Goal: Task Accomplishment & Management: Use online tool/utility

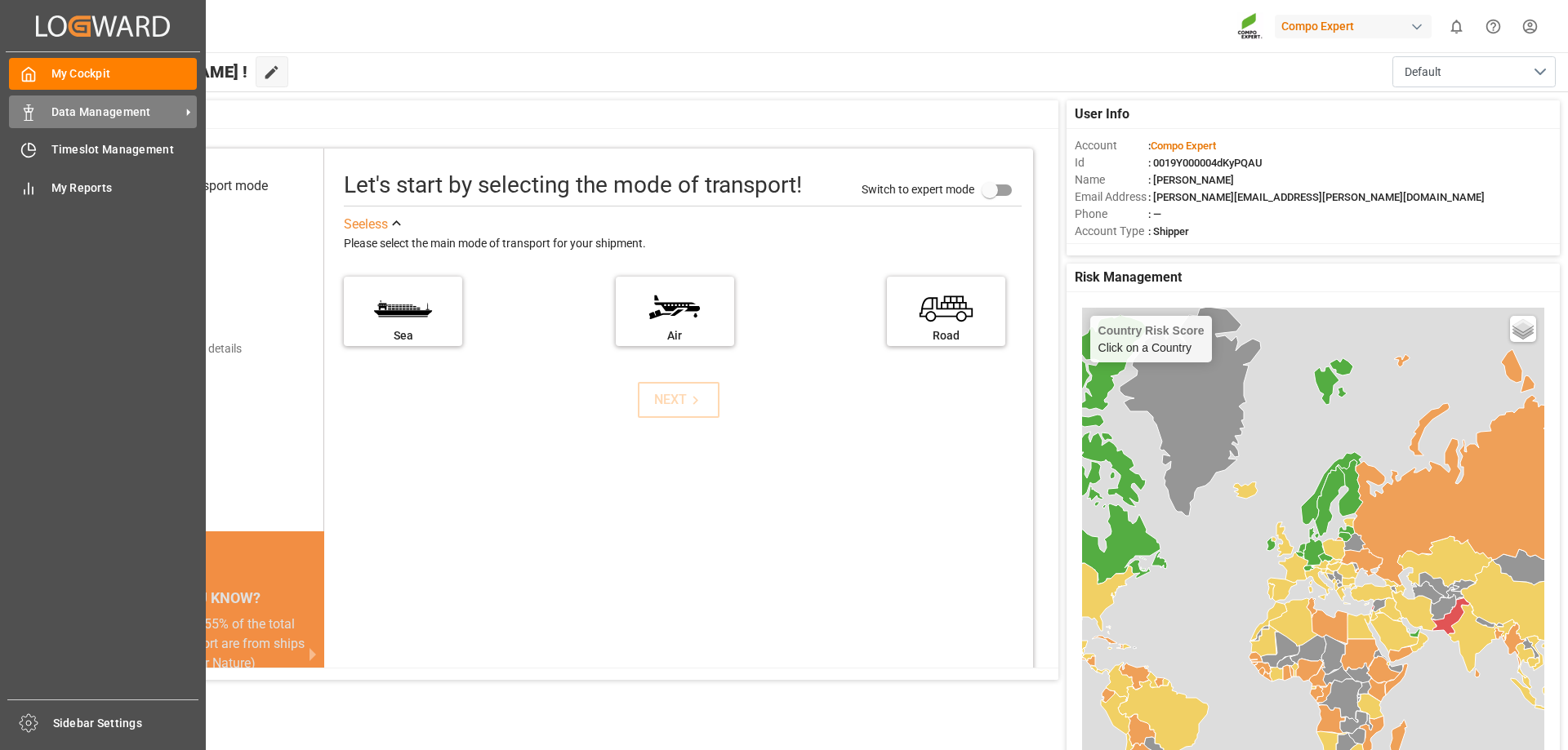
click at [91, 113] on span "Data Management" at bounding box center [115, 112] width 129 height 17
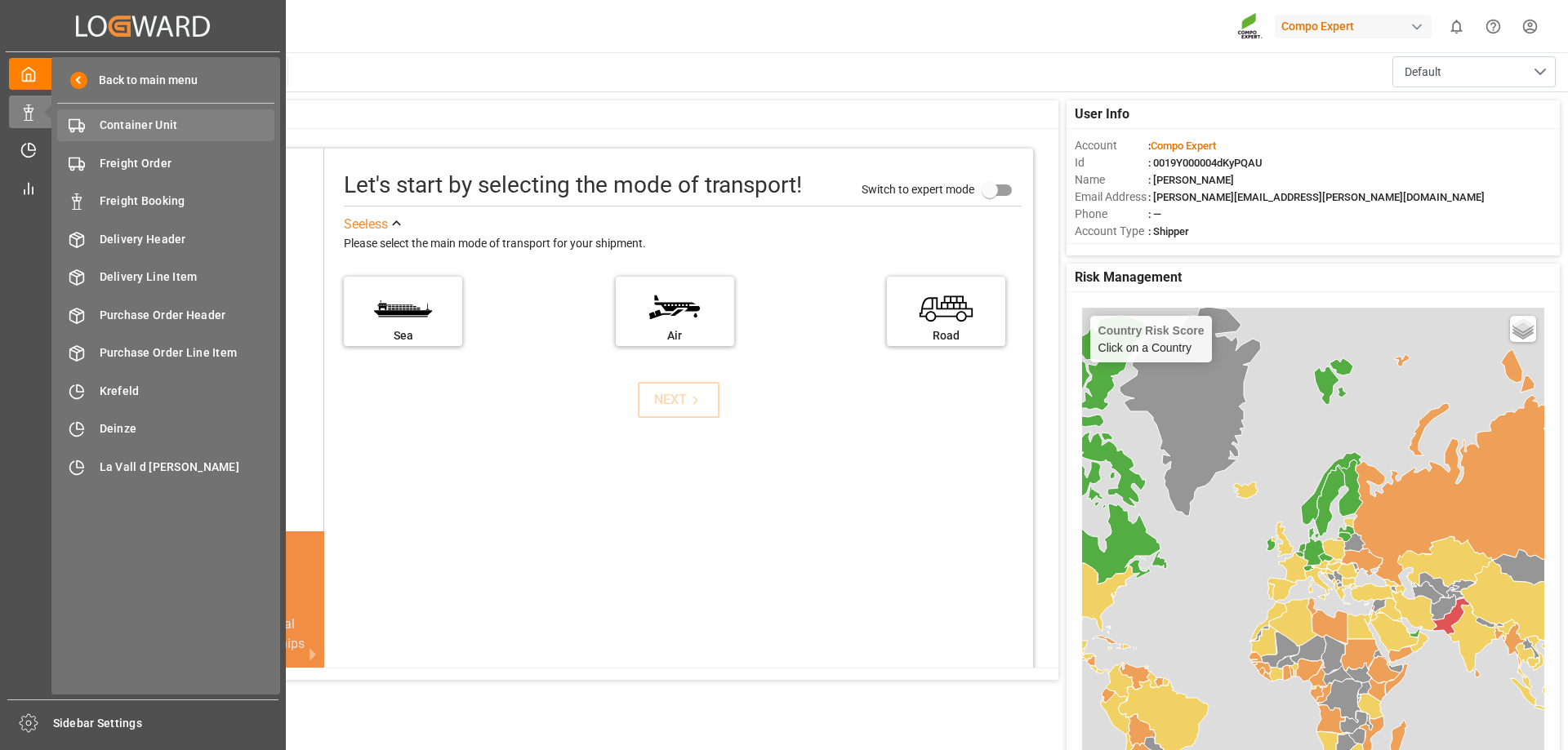
click at [150, 120] on span "Container Unit" at bounding box center [186, 126] width 175 height 17
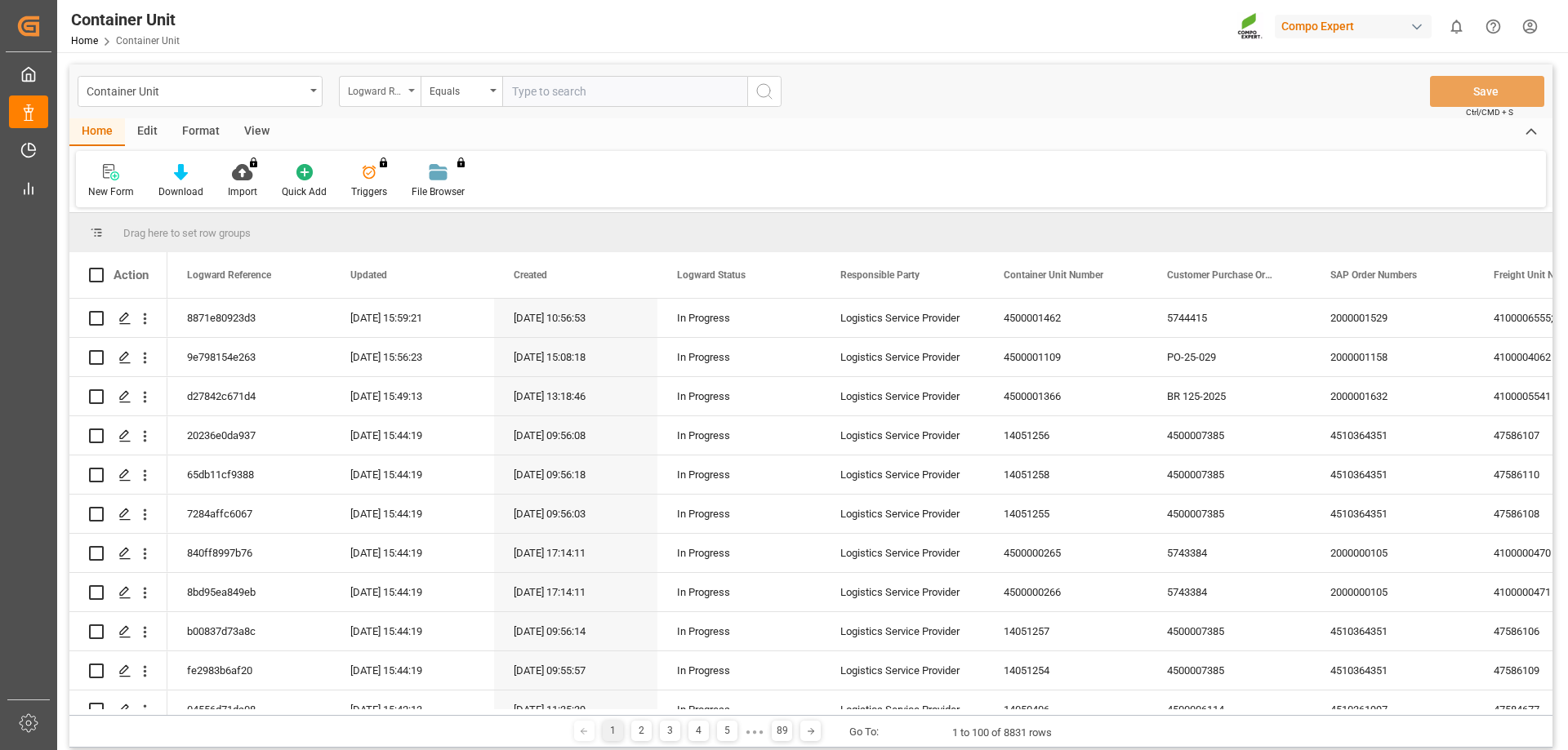
click at [400, 91] on div "Logward Reference" at bounding box center [376, 90] width 56 height 19
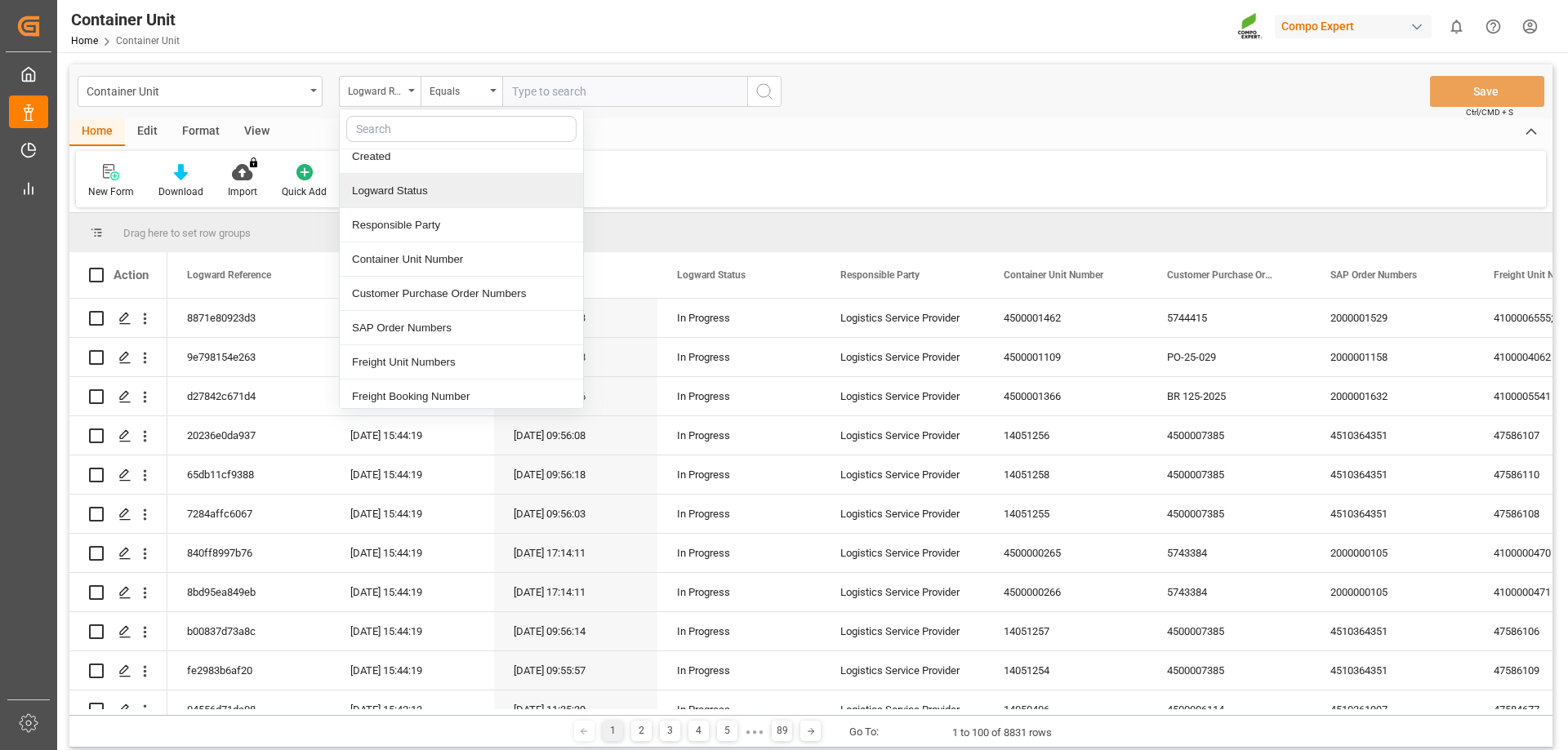
scroll to position [163, 0]
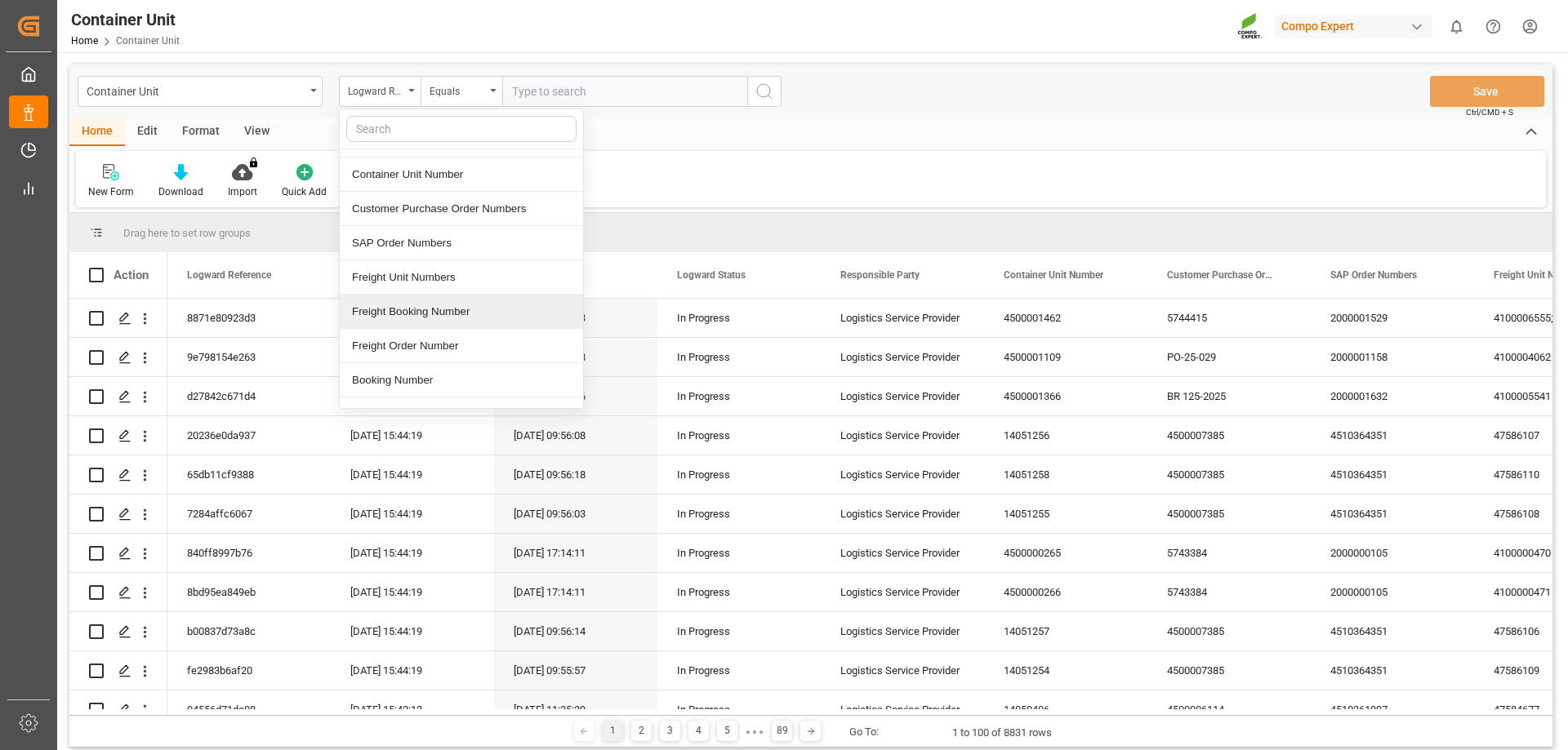
click at [433, 318] on div "Freight Booking Number" at bounding box center [461, 312] width 244 height 34
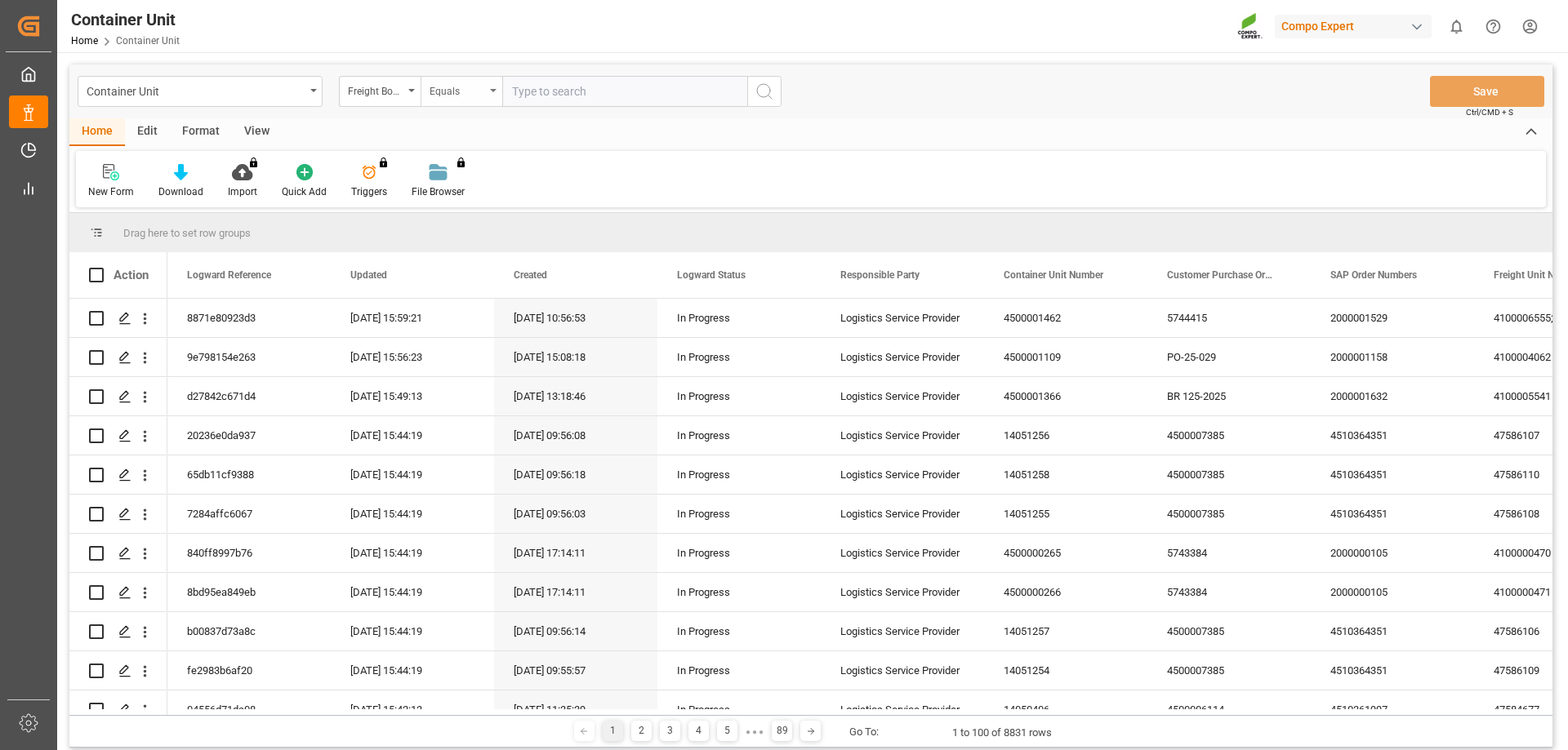
click at [441, 92] on div "Equals" at bounding box center [457, 90] width 56 height 19
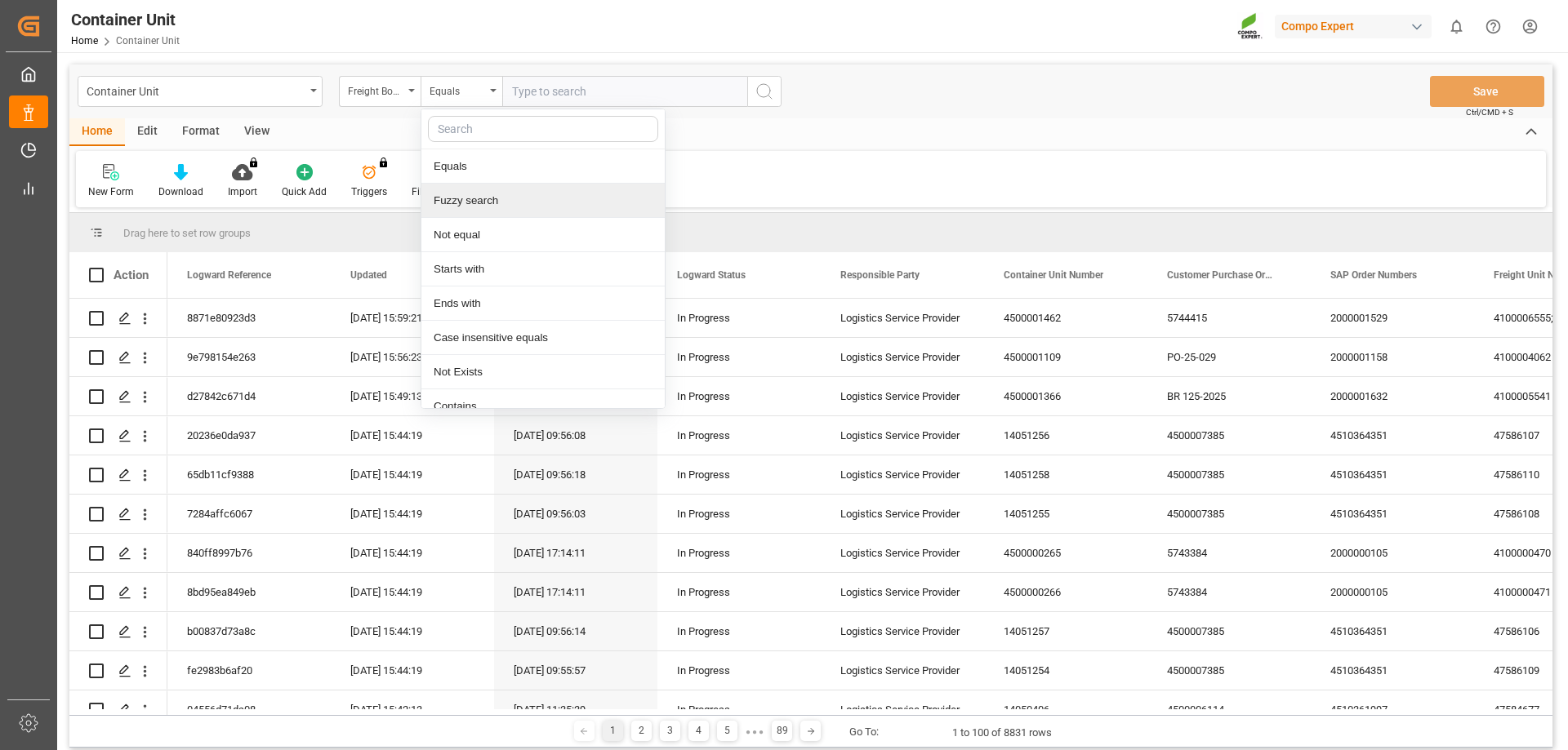
click at [493, 204] on div "Fuzzy search" at bounding box center [543, 201] width 244 height 34
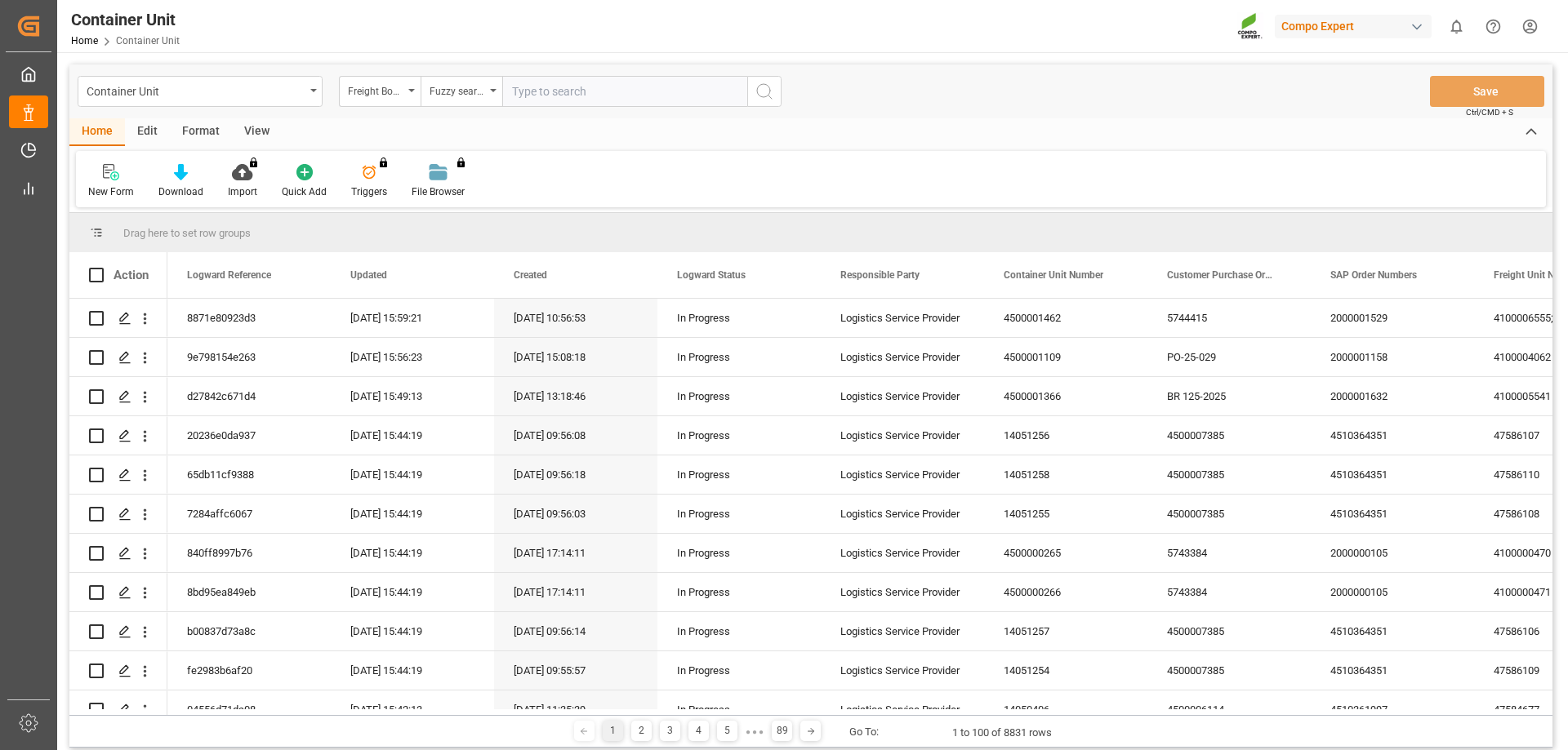
click at [541, 93] on input "text" at bounding box center [624, 92] width 245 height 31
type input "14053911"
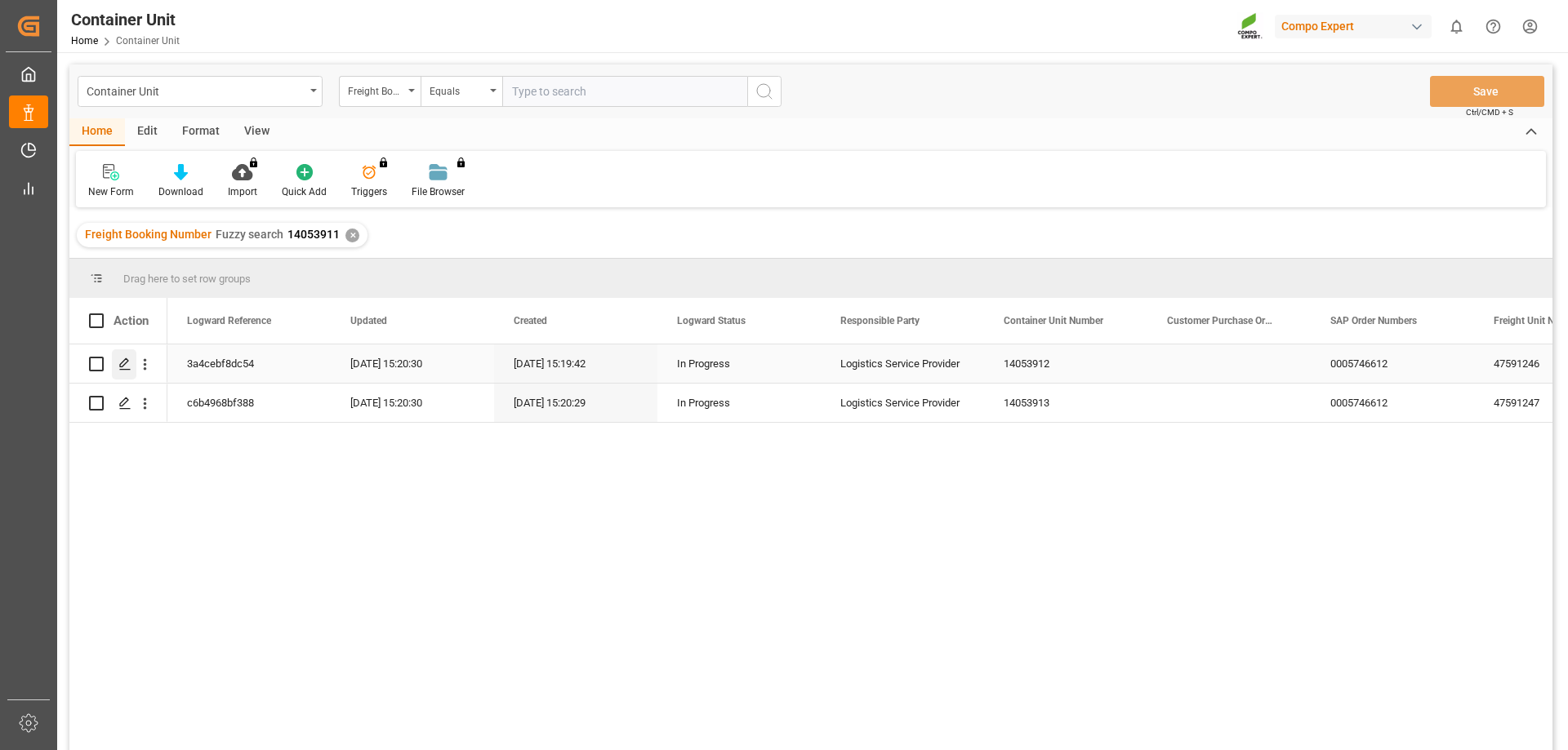
click at [125, 366] on icon "Press SPACE to select this row." at bounding box center [124, 363] width 13 height 13
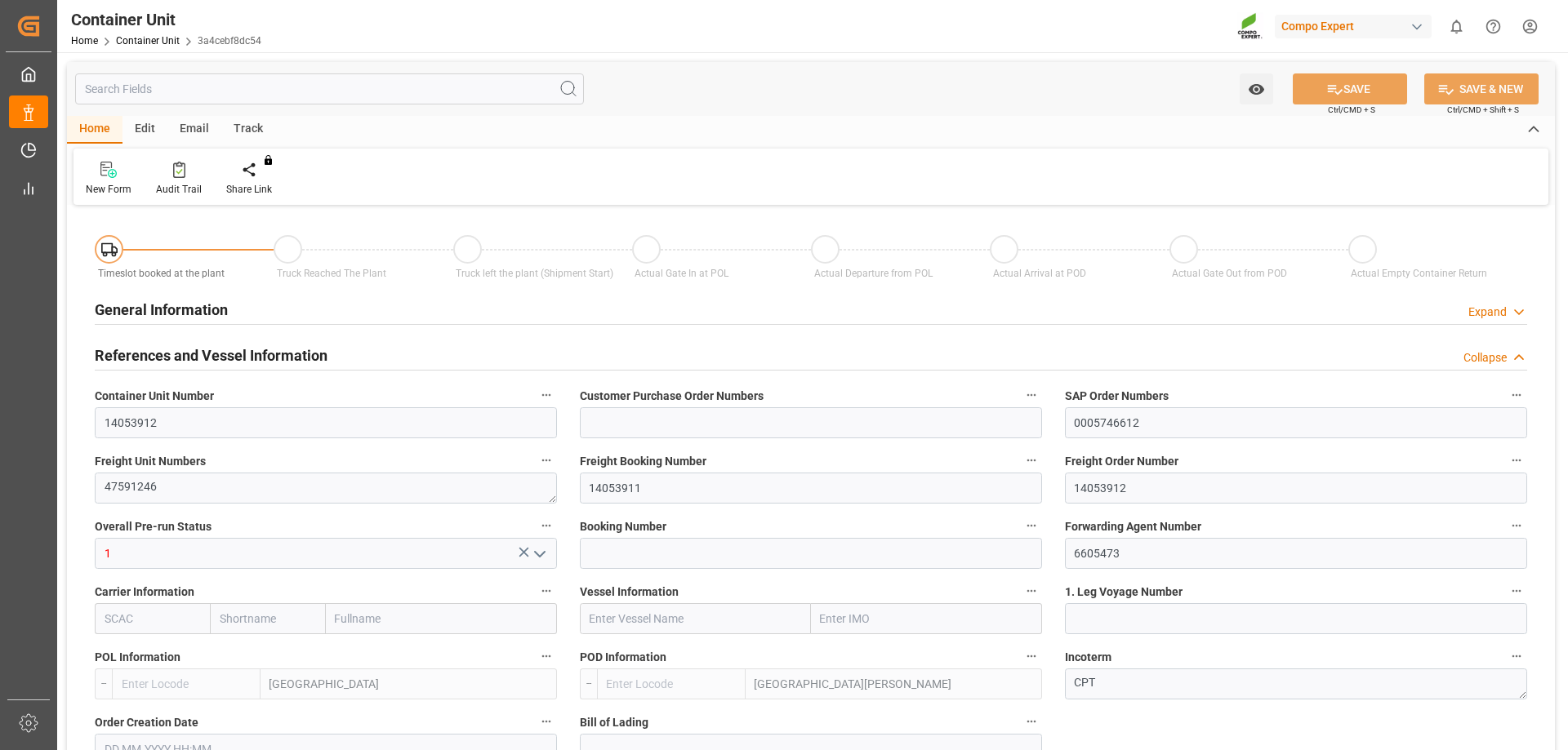
type input "ESVLC"
type input "ESSCT"
type input "7"
type input "0"
type input "8"
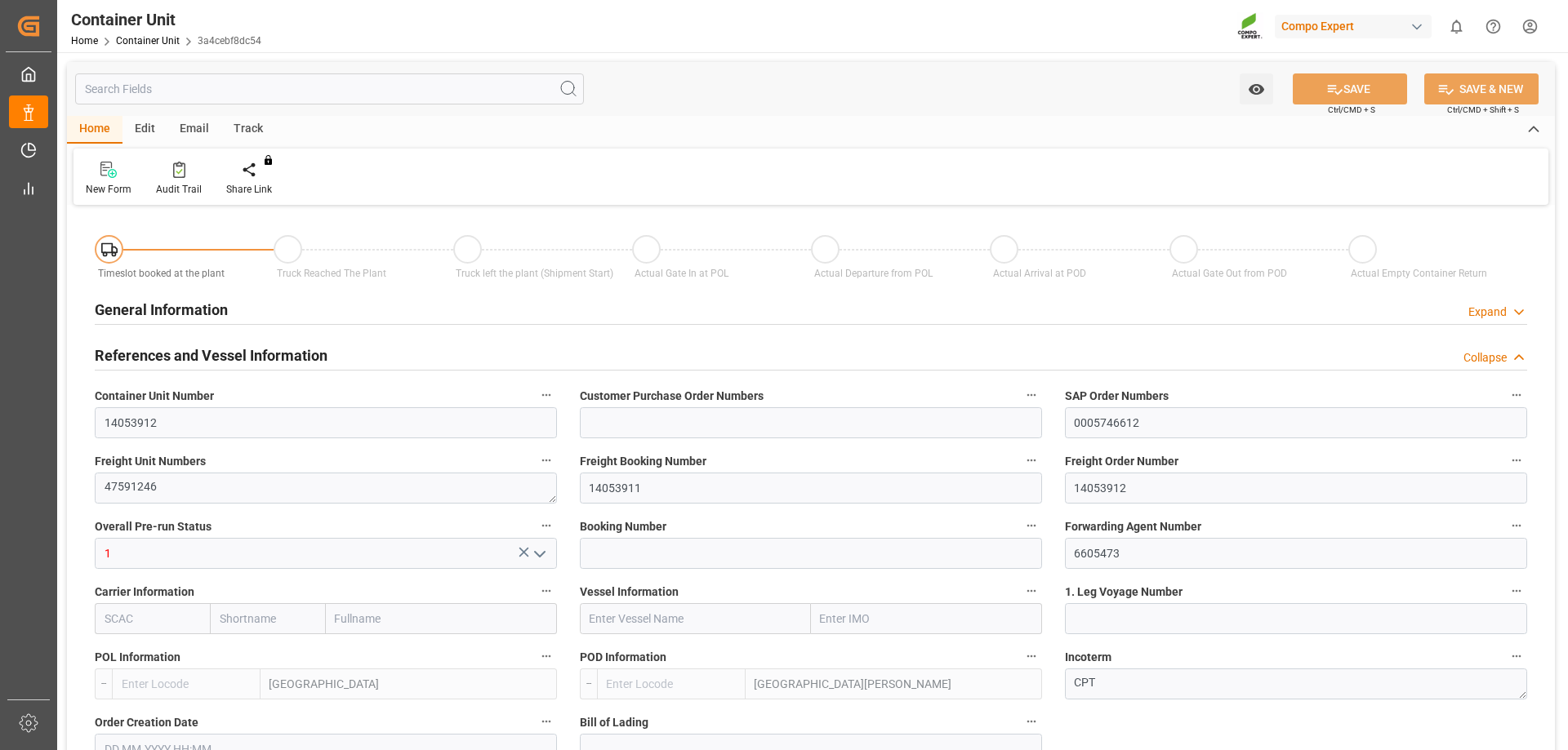
type input "0"
type input "37"
type input "22860"
type input "[DATE] 15:19"
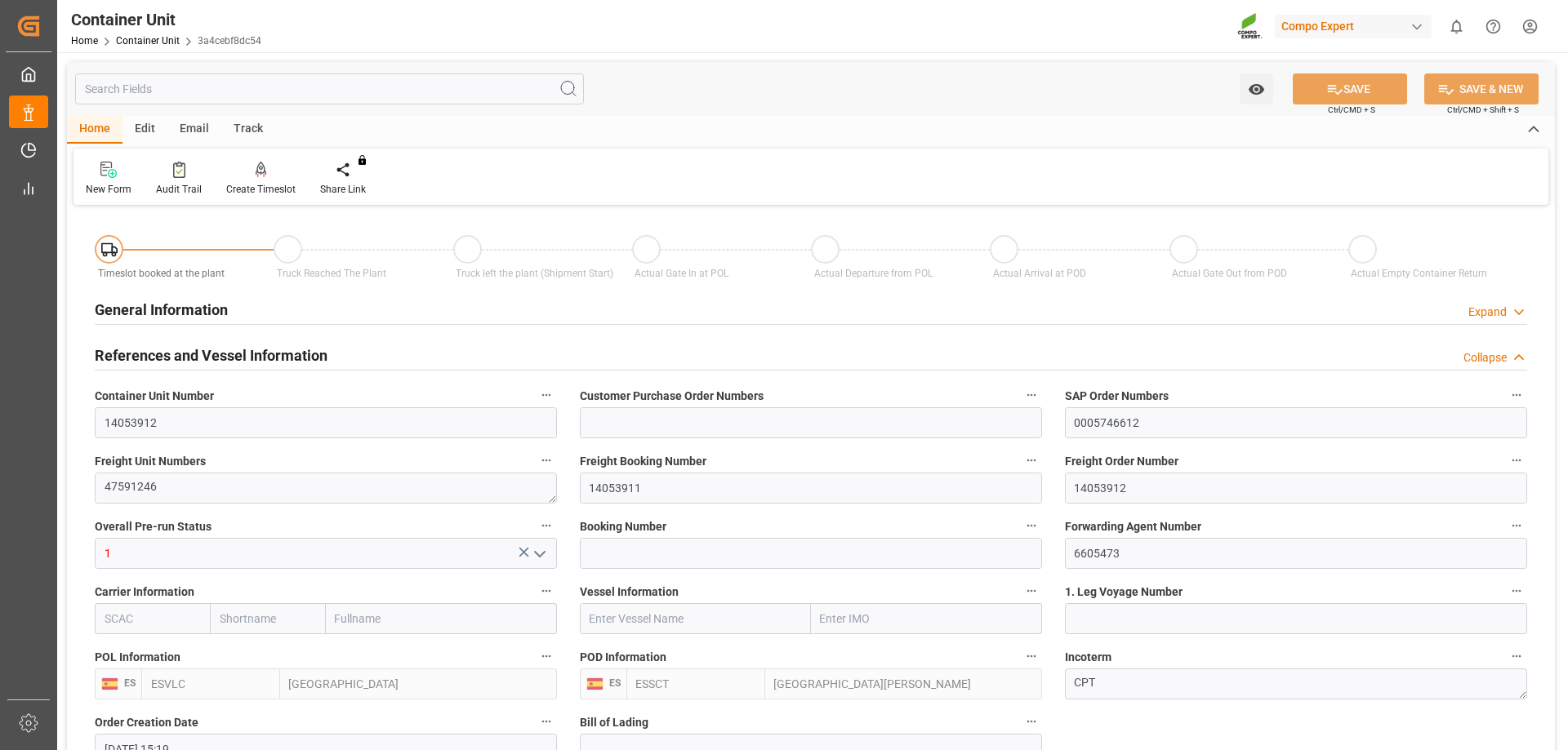
type input "[DATE]"
click at [258, 186] on div "Create Timeslot" at bounding box center [260, 189] width 69 height 15
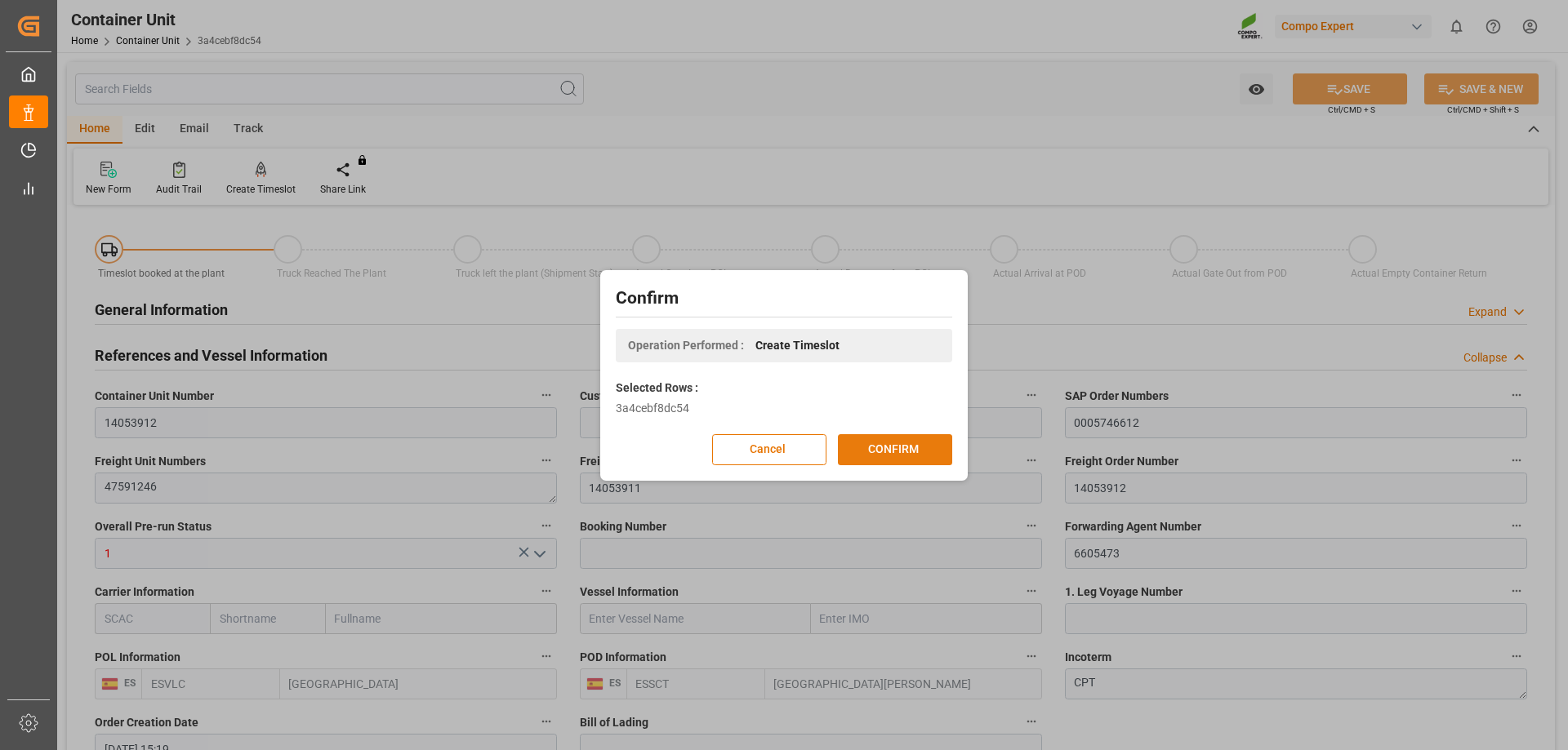
click at [895, 447] on button "CONFIRM" at bounding box center [896, 450] width 115 height 31
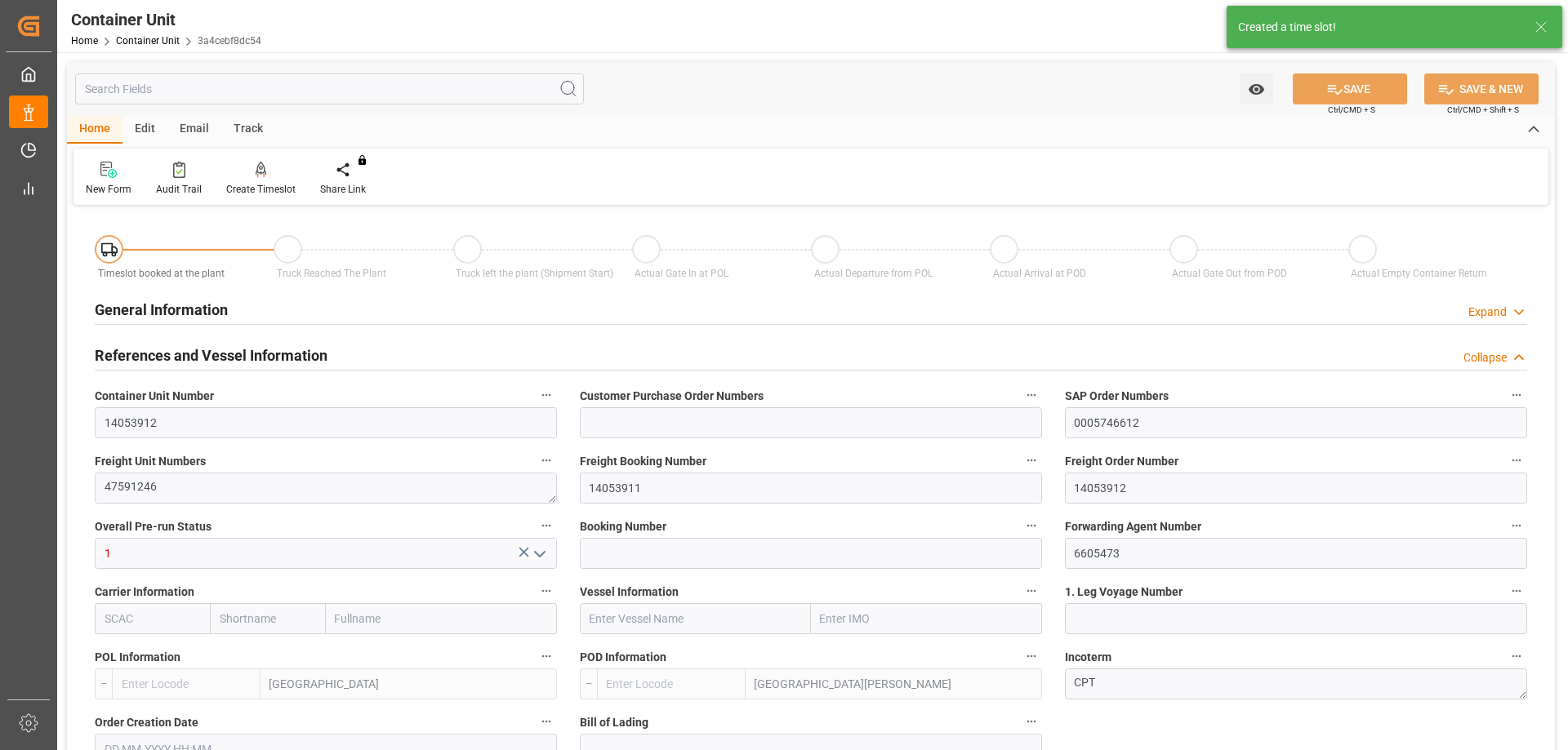
type input "ESVLC"
type input "ESSCT"
type input "7"
type input "0"
type input "8"
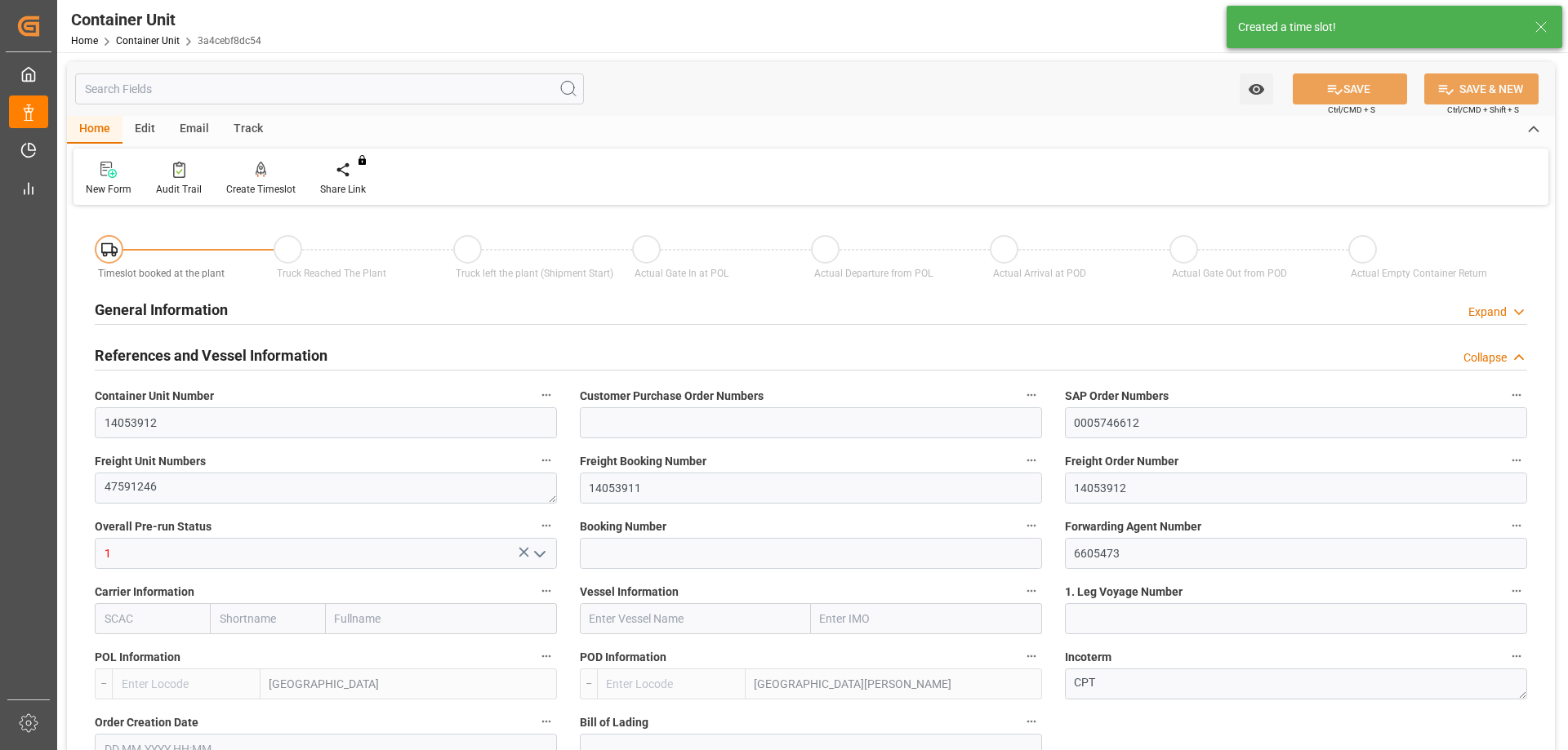
type input "0"
type input "37"
type input "22860"
type input "[DATE] 15:19"
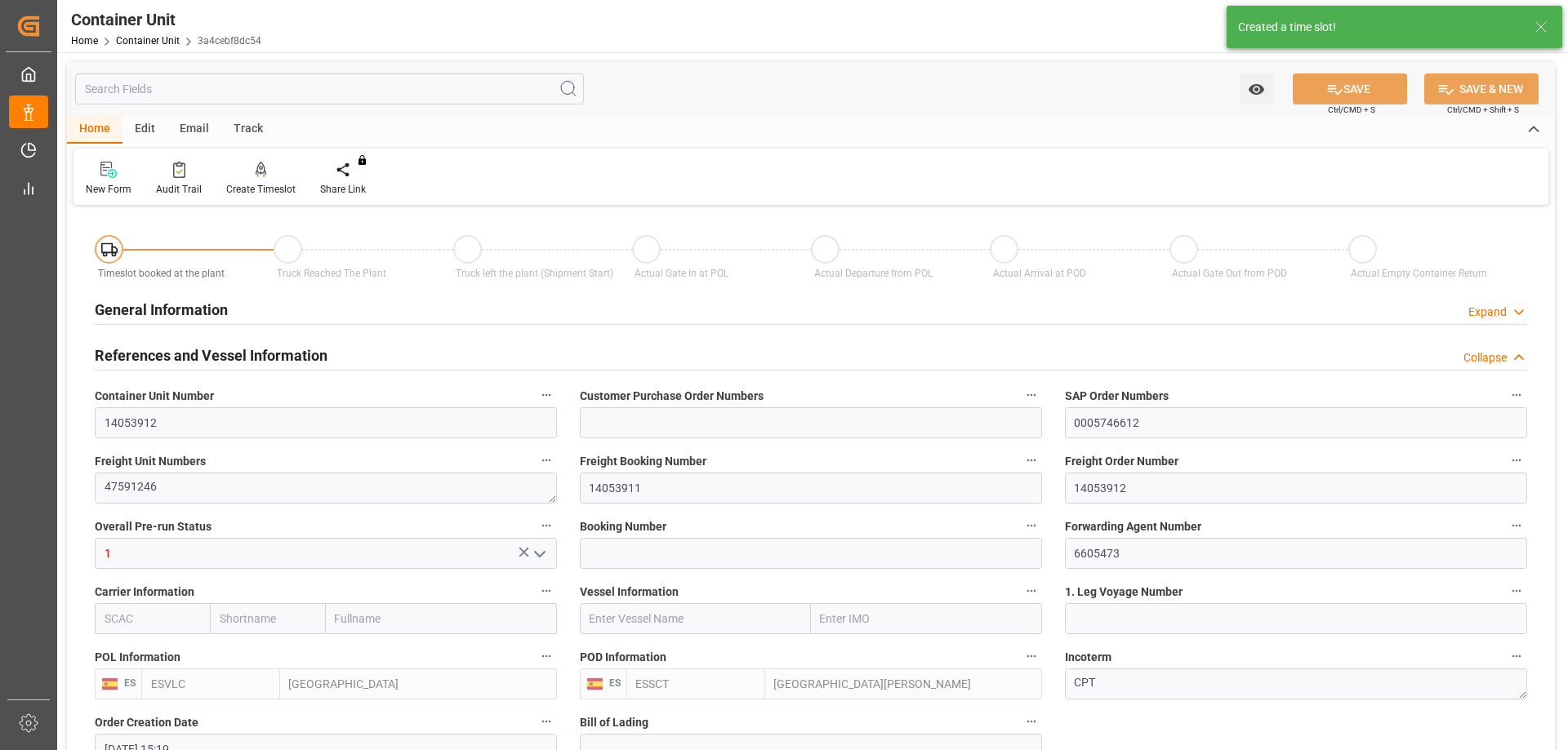
type input "[DATE]"
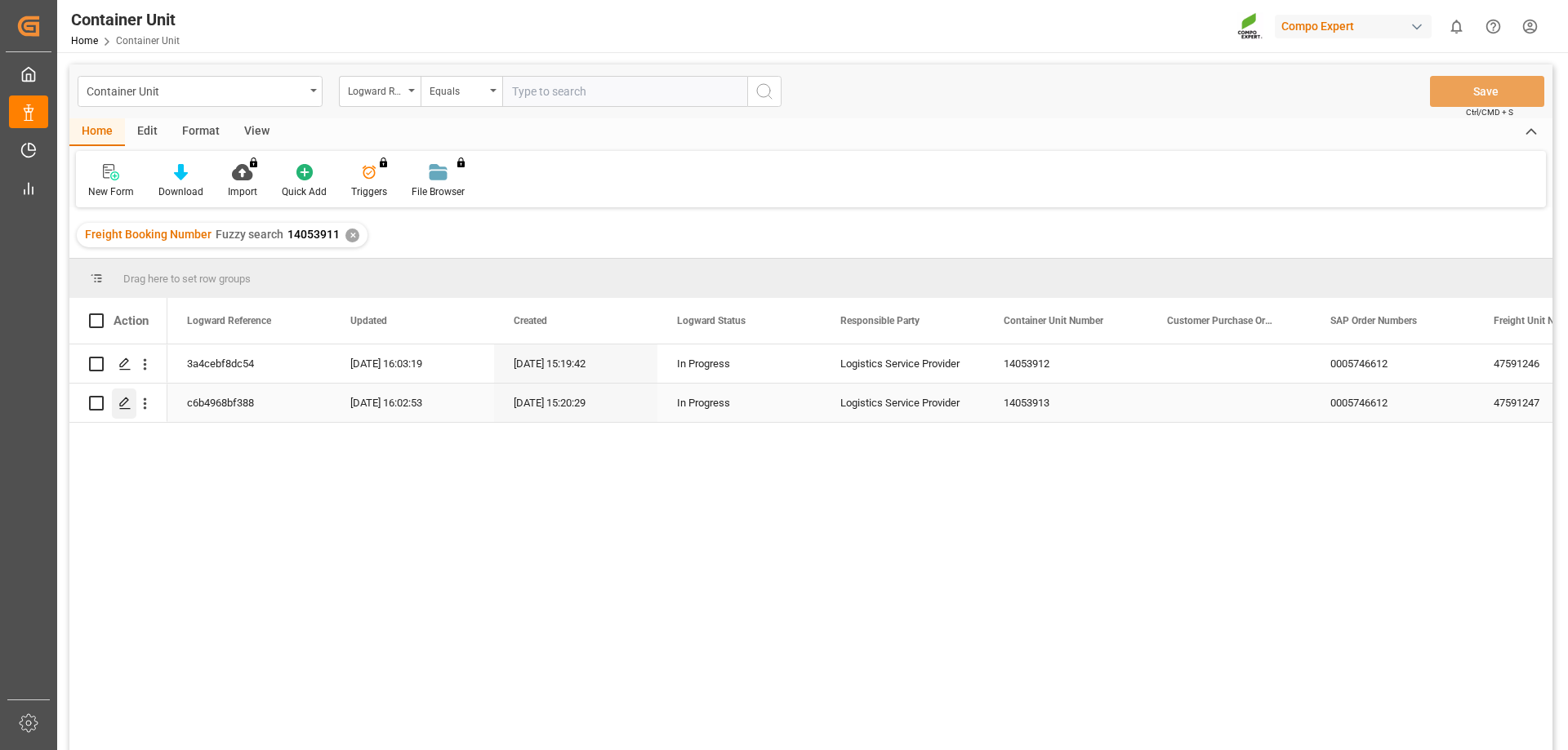
click at [119, 406] on icon "Press SPACE to select this row." at bounding box center [124, 403] width 13 height 13
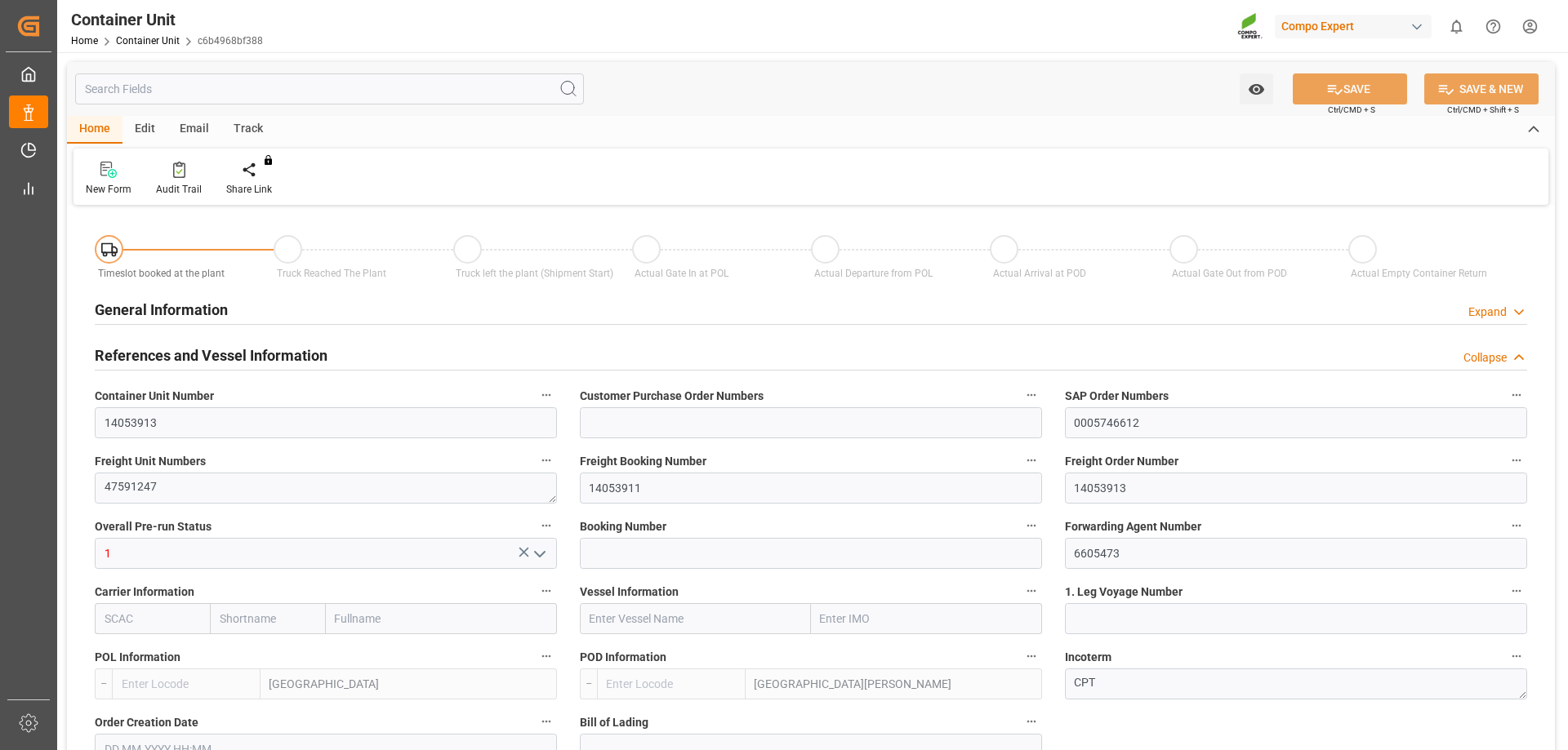
type input "ESVLC"
type input "ESSCT"
type input "7"
type input "0"
type input "8"
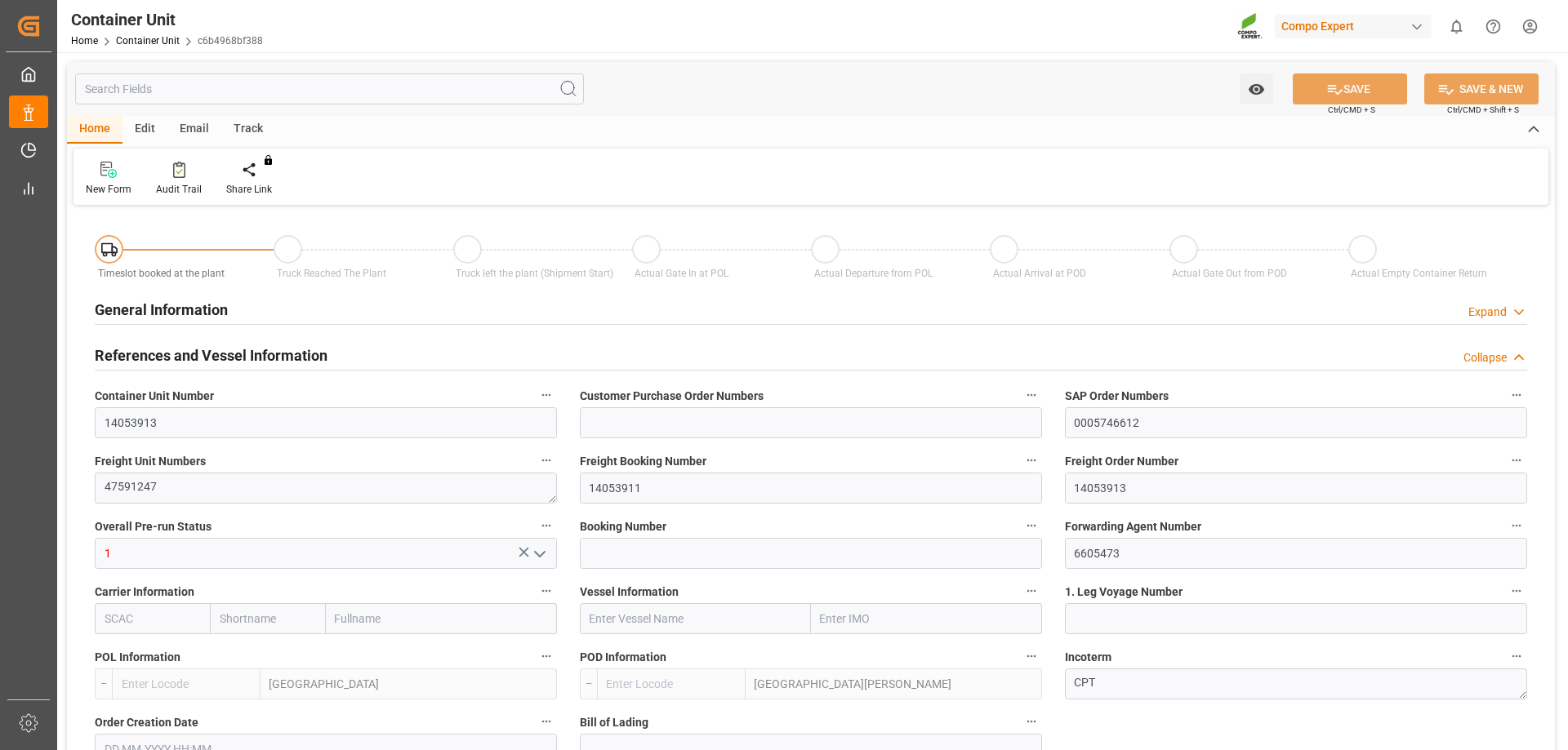
type input "0"
type input "37"
type input "23638.2"
type input "[DATE] 15:20"
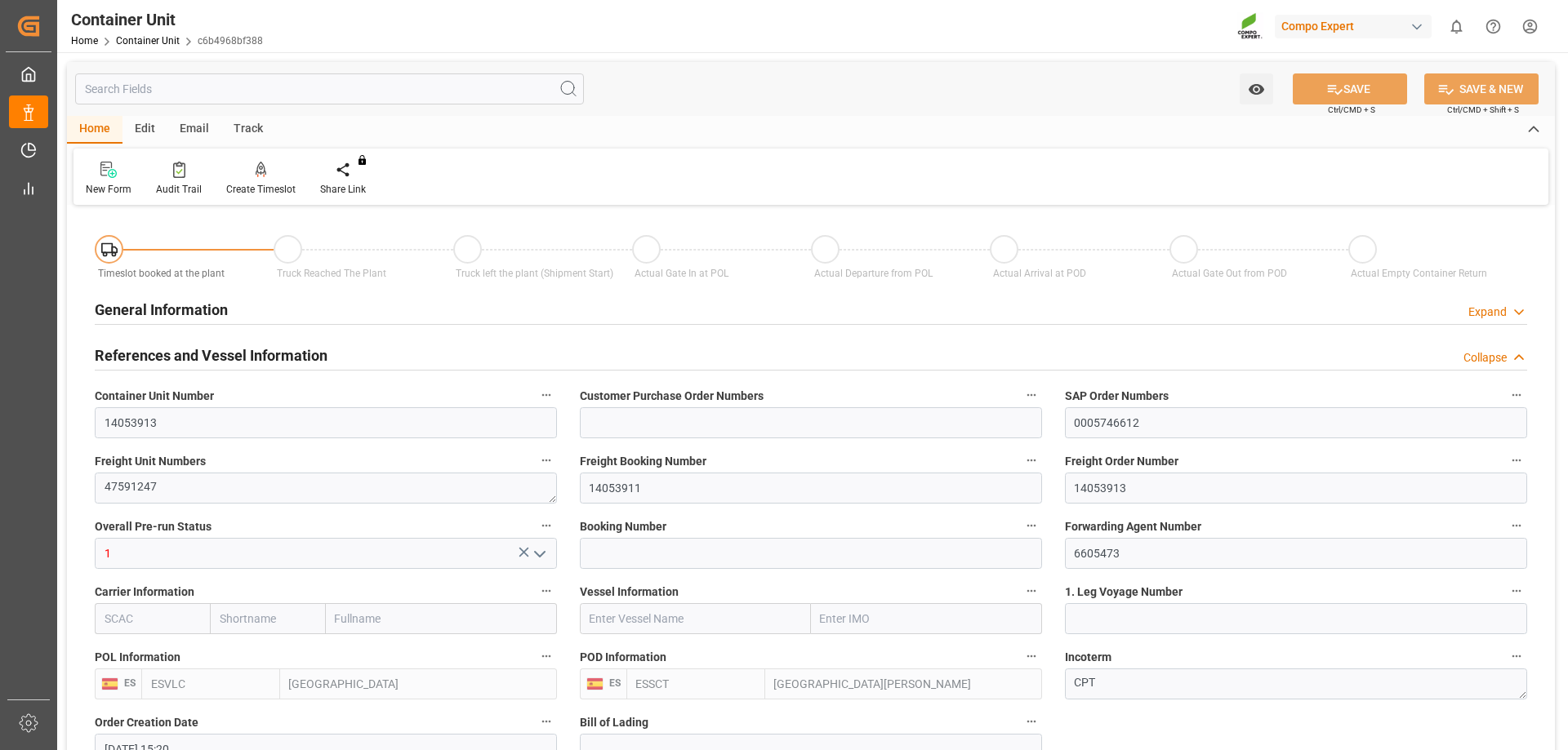
type input "[DATE]"
click at [269, 168] on div at bounding box center [260, 169] width 69 height 17
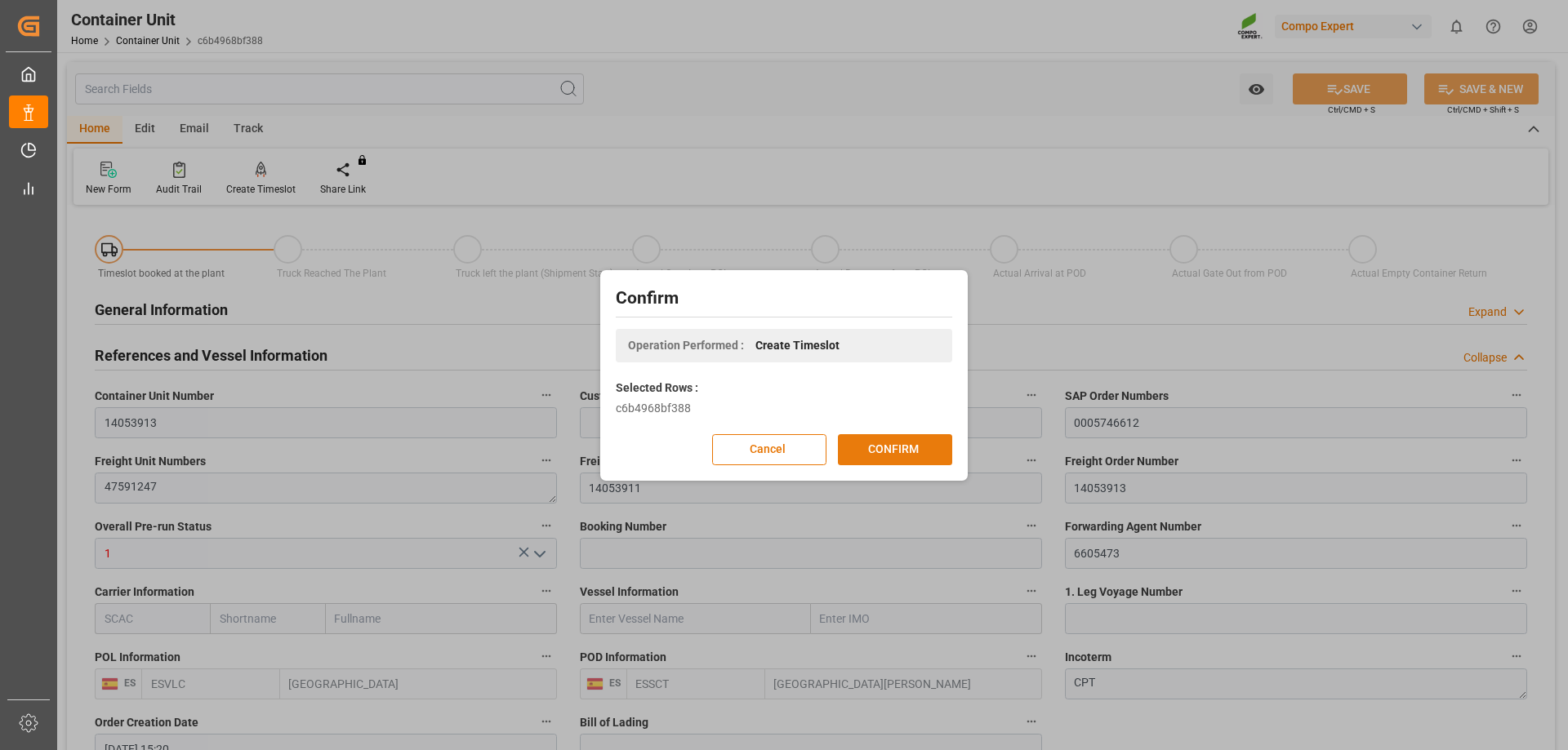
click at [878, 443] on button "CONFIRM" at bounding box center [896, 450] width 115 height 31
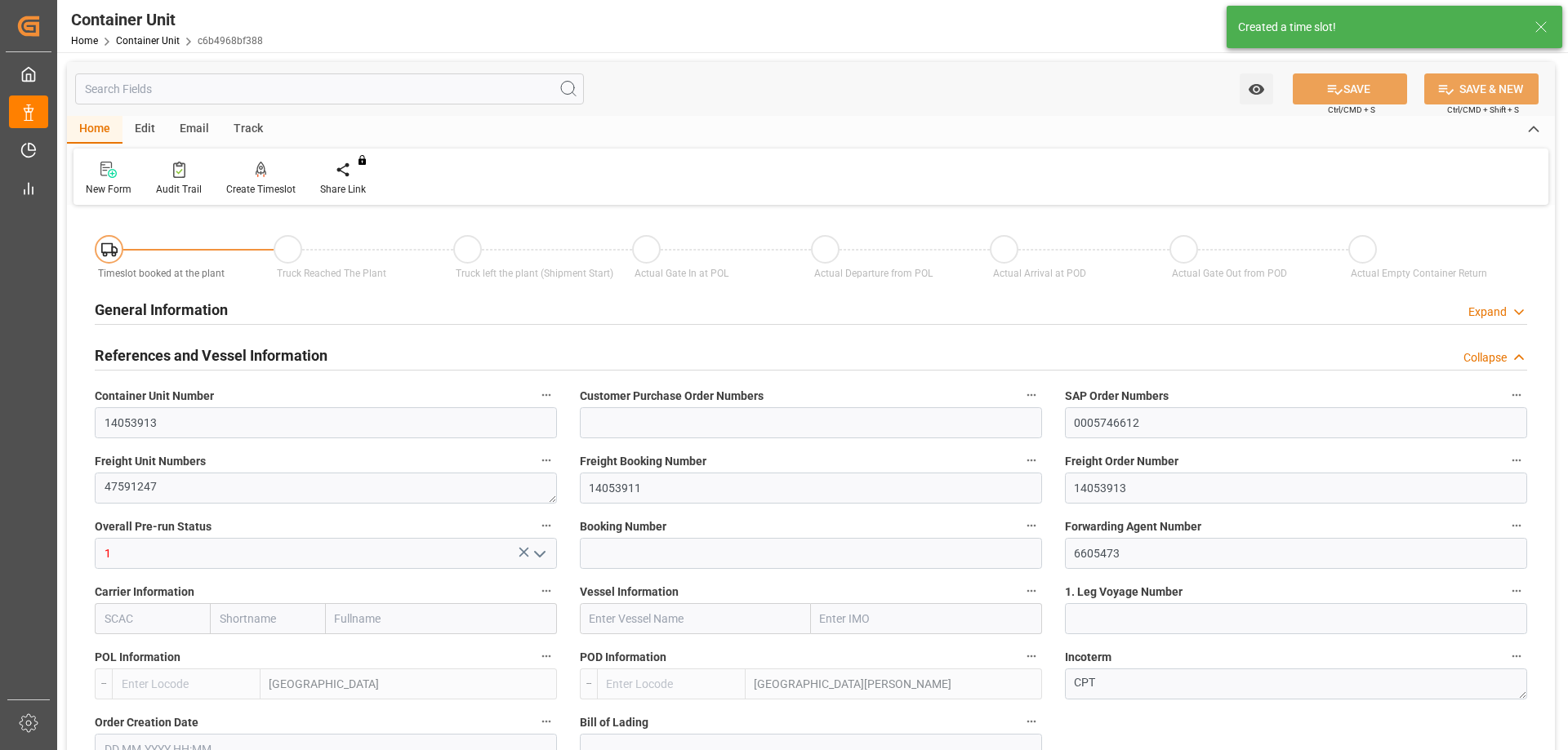
type input "ESVLC"
type input "ESSCT"
type input "7"
type input "0"
type input "8"
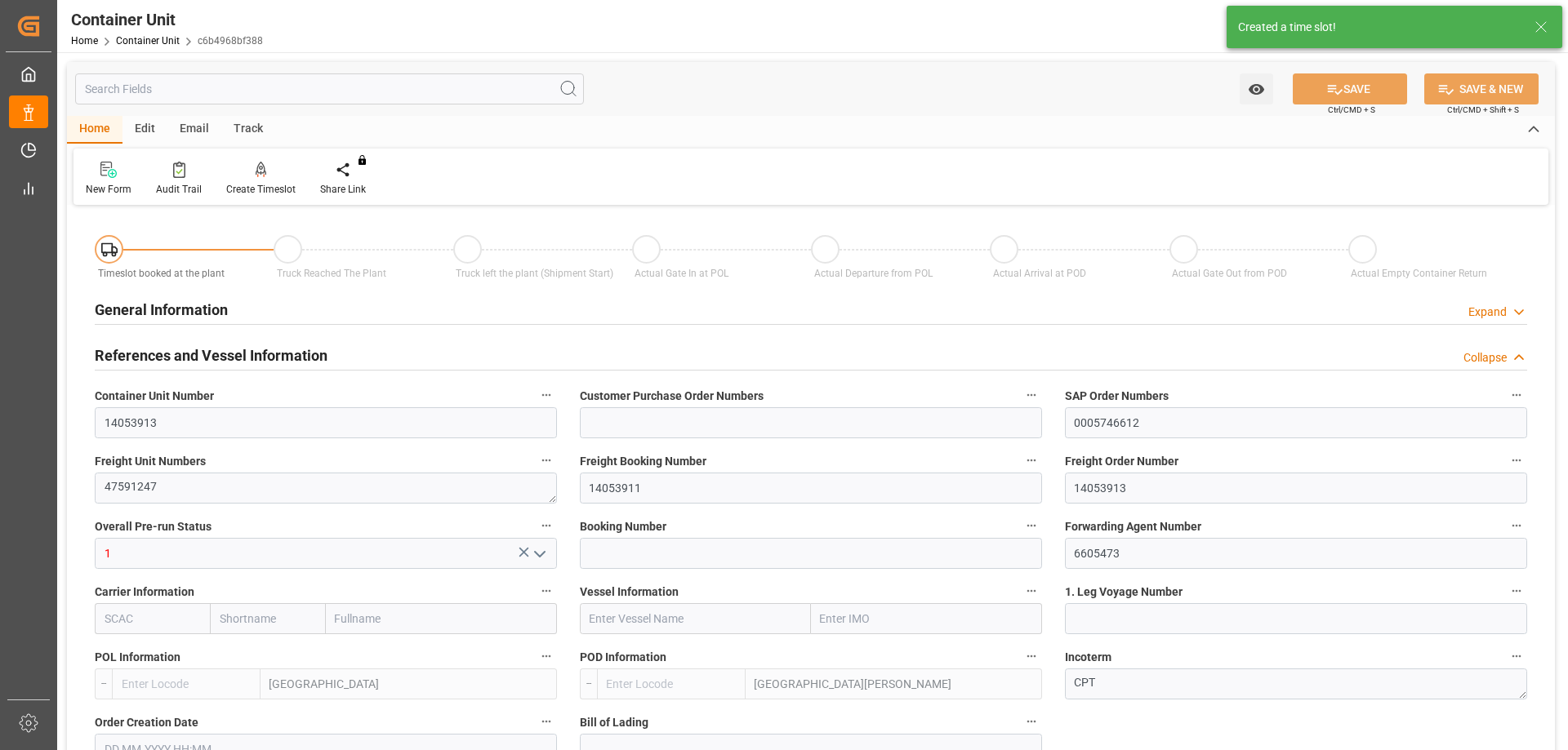
type input "0"
type input "37"
type input "23638.2"
type input "[DATE] 15:20"
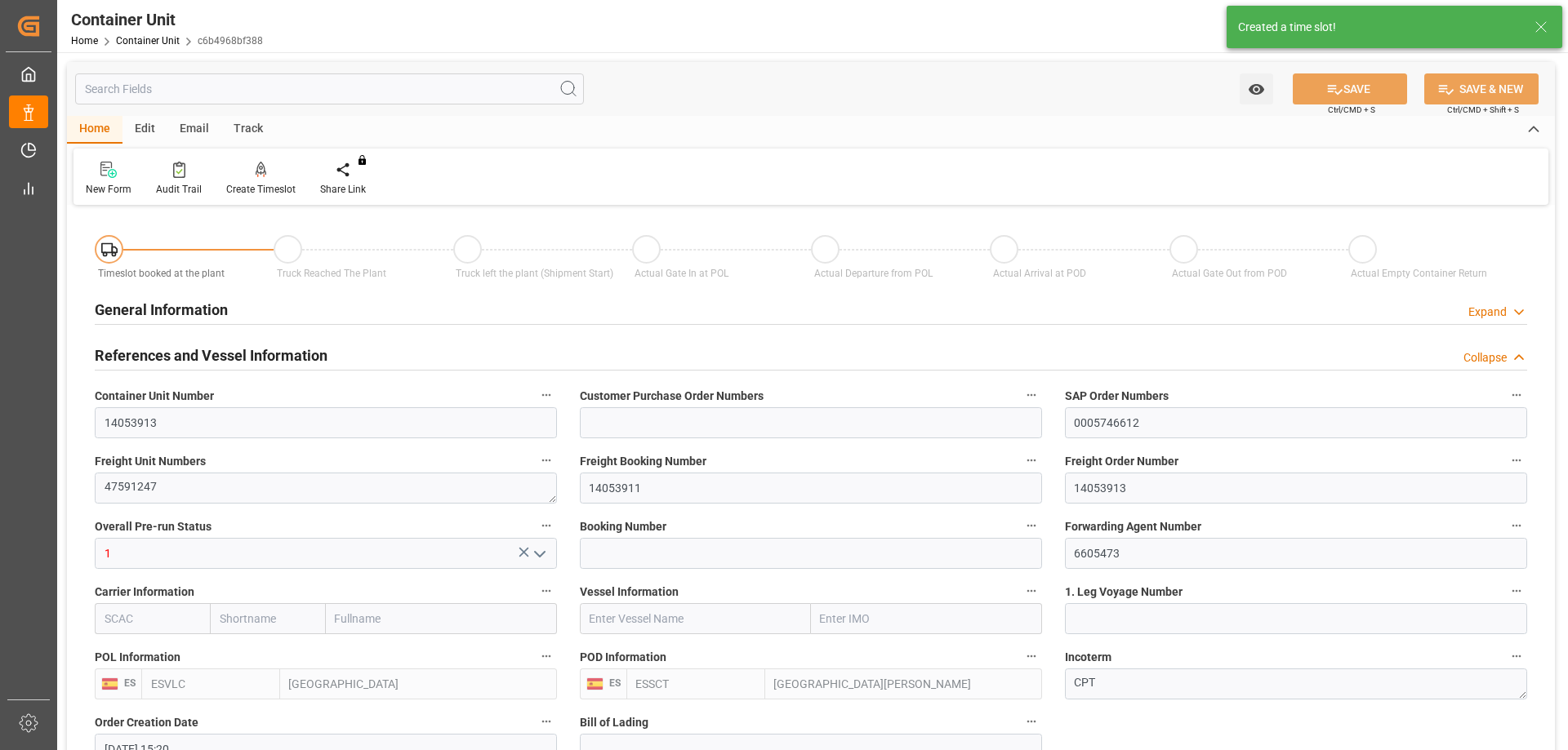
type input "[DATE]"
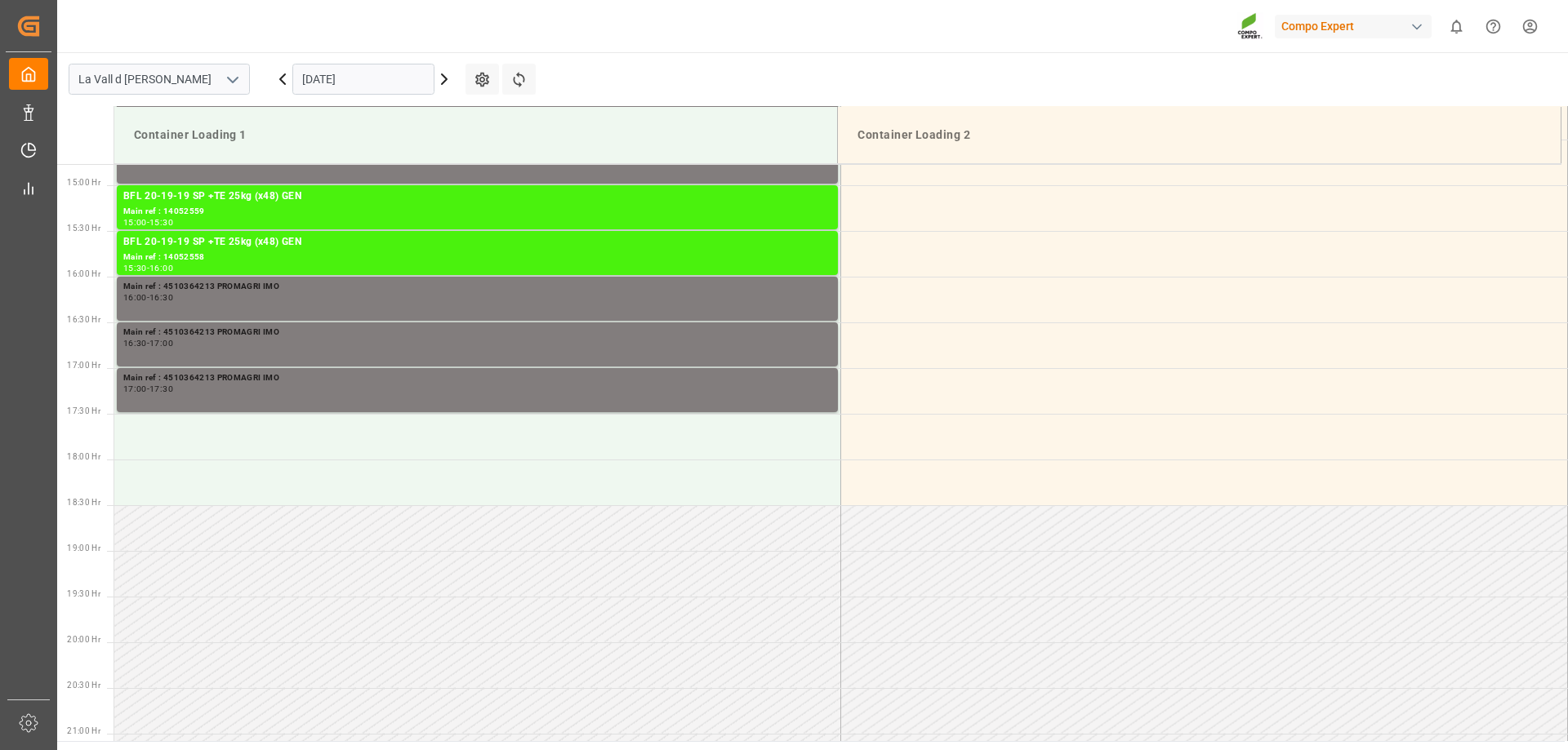
scroll to position [1361, 0]
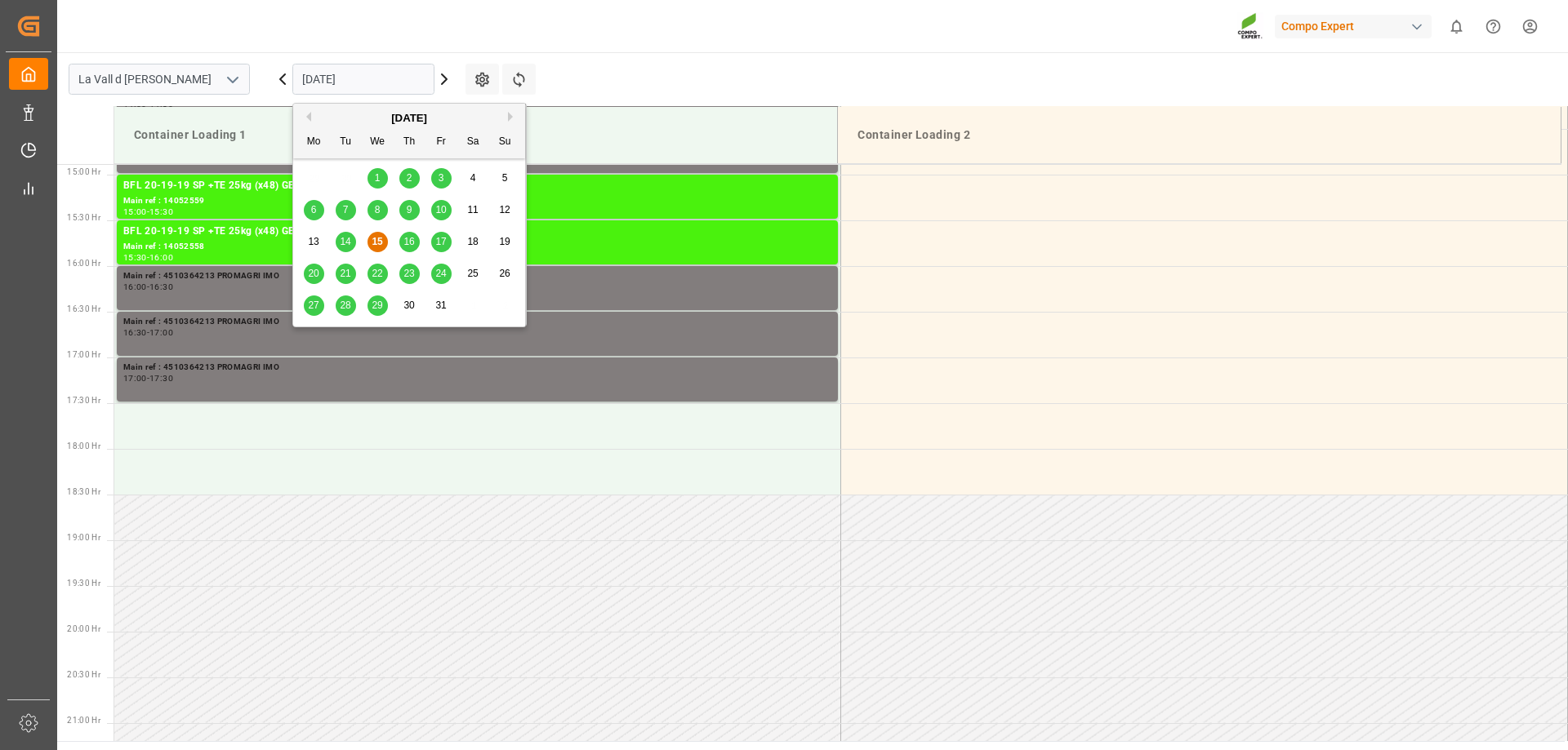
click at [419, 77] on input "15.10.2025" at bounding box center [364, 79] width 142 height 31
click at [406, 248] on div "16" at bounding box center [410, 242] width 21 height 20
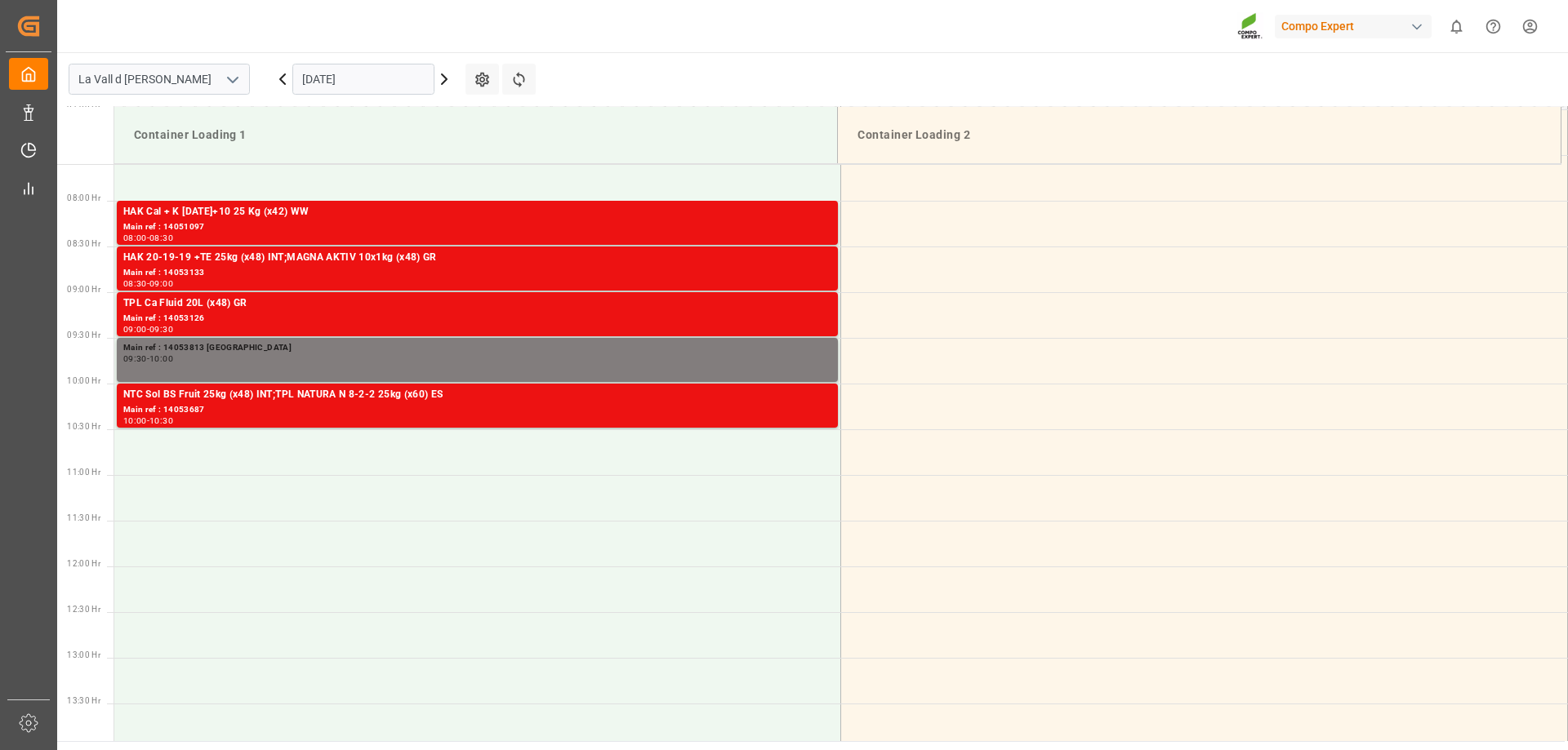
scroll to position [626, 0]
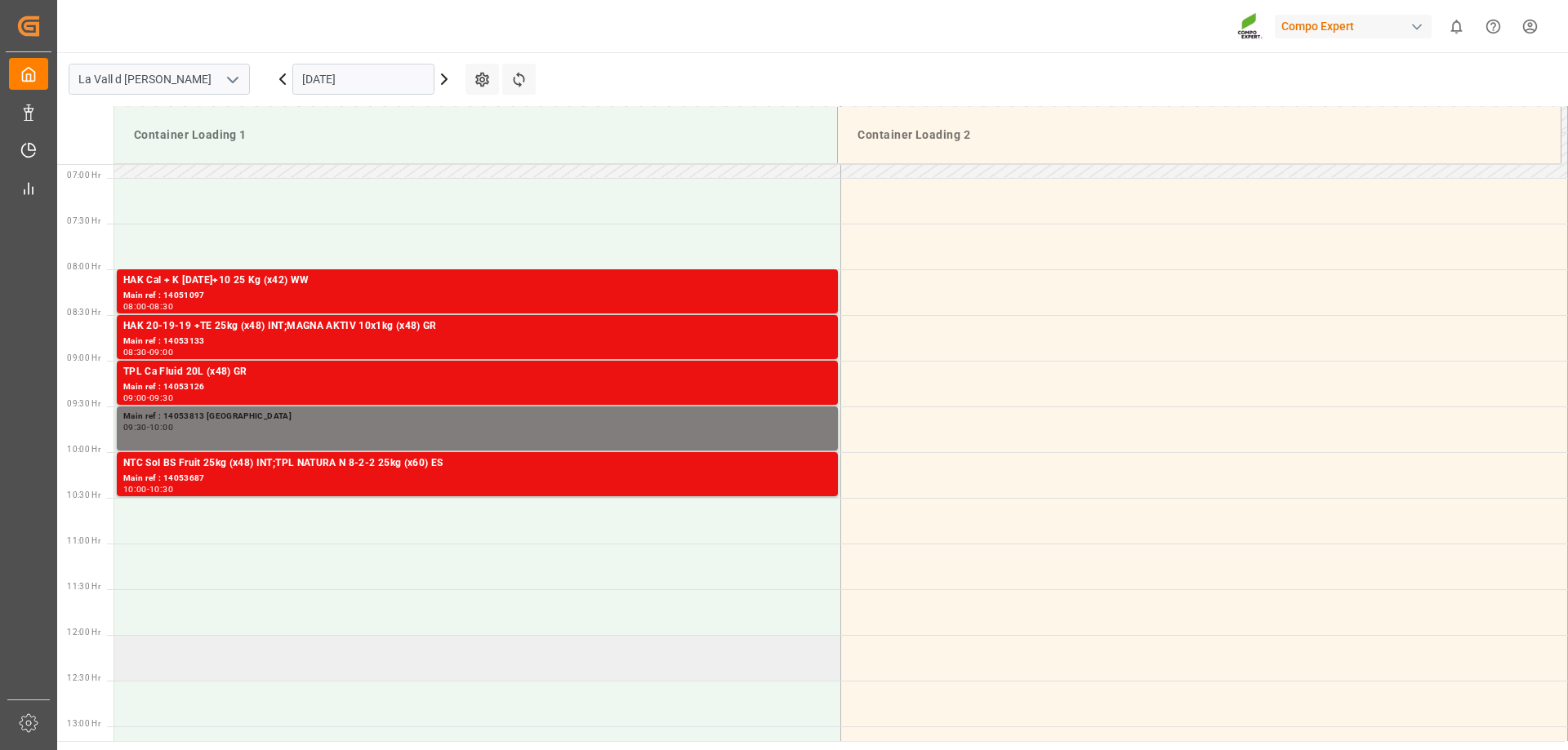
click at [178, 658] on td at bounding box center [478, 658] width 727 height 45
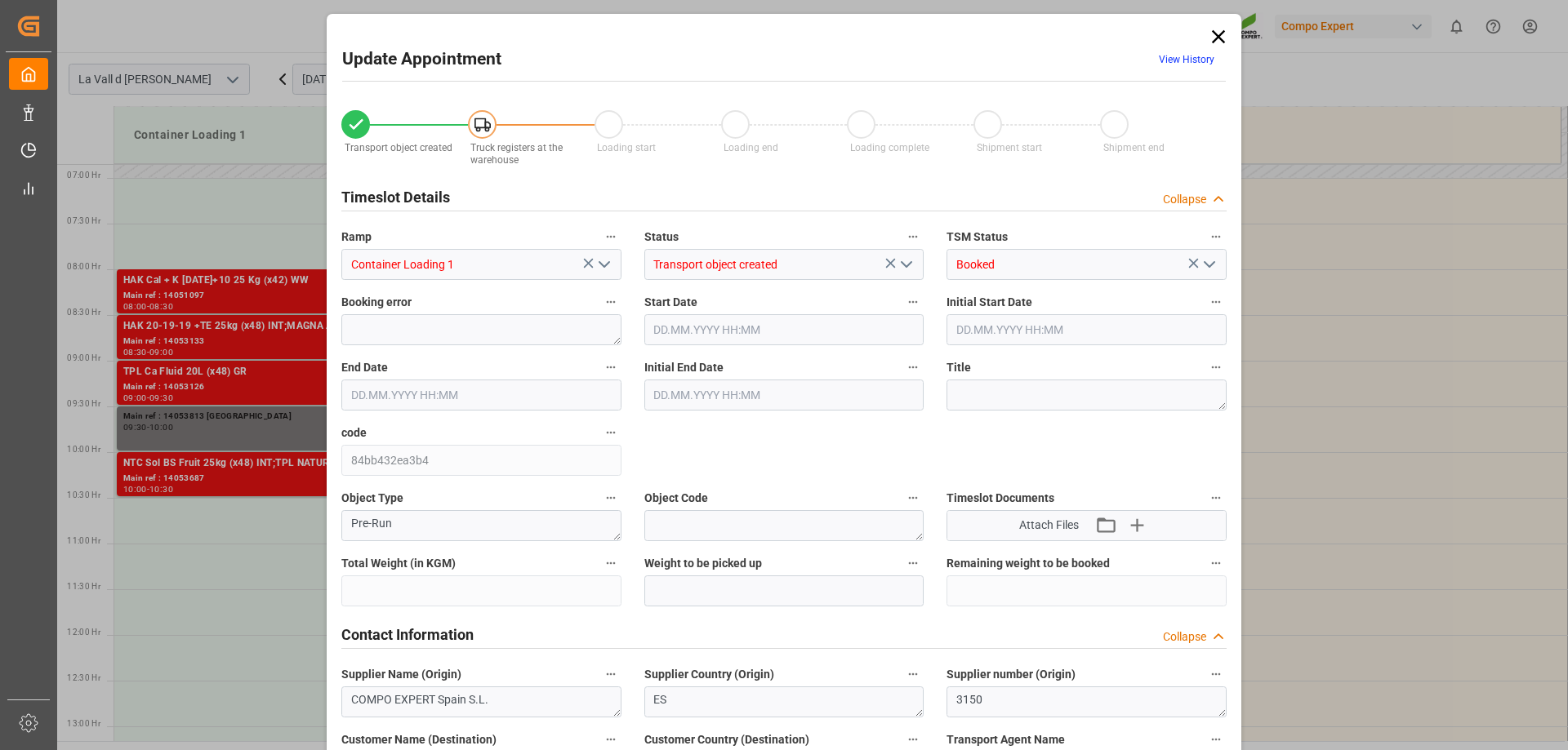
type input "22860"
type input "37"
type input "16.10.2025 12:00"
type input "16.10.2025 12:30"
type input "[DATE] 15:19"
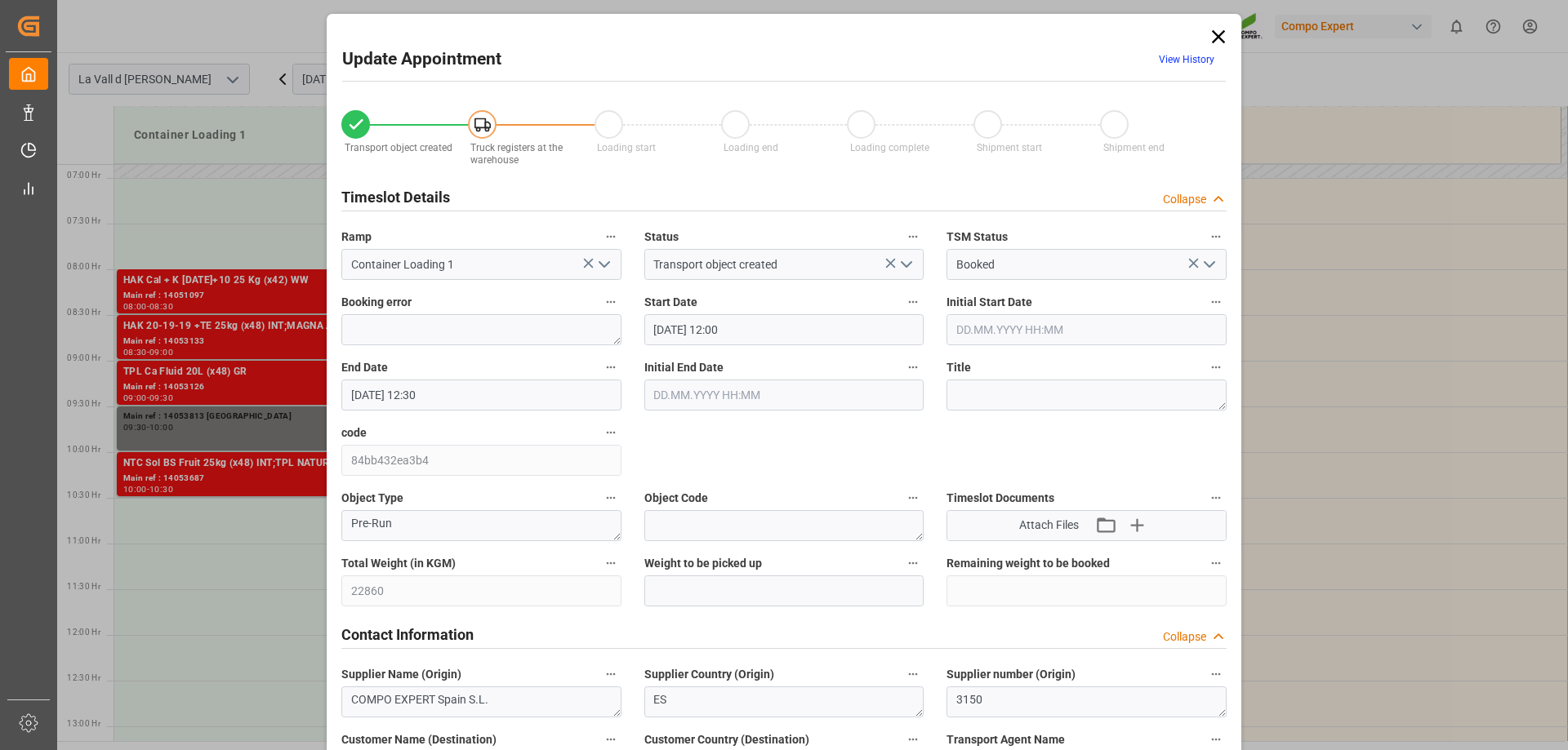
type input "[DATE] 14:02"
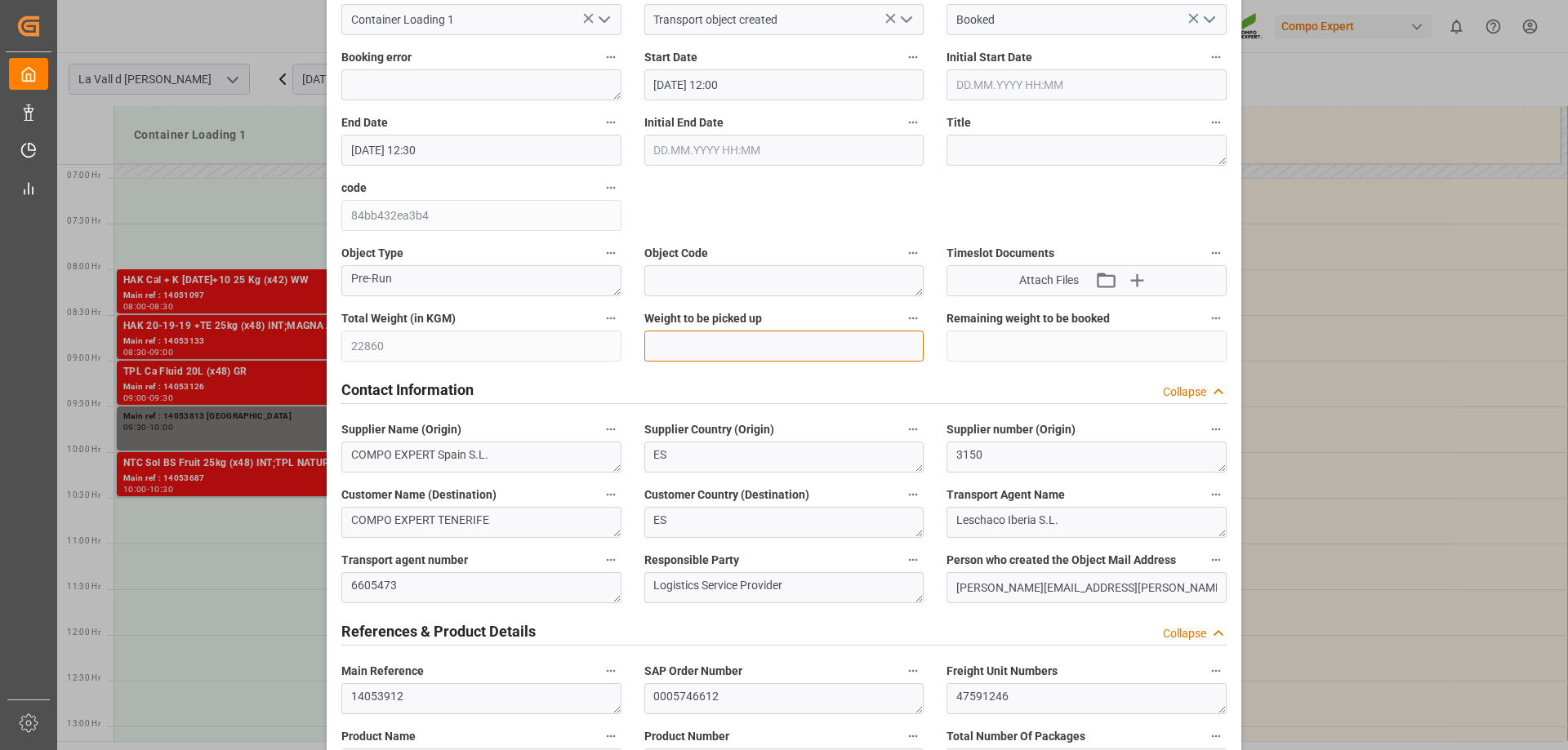
click at [693, 345] on input "text" at bounding box center [784, 346] width 280 height 31
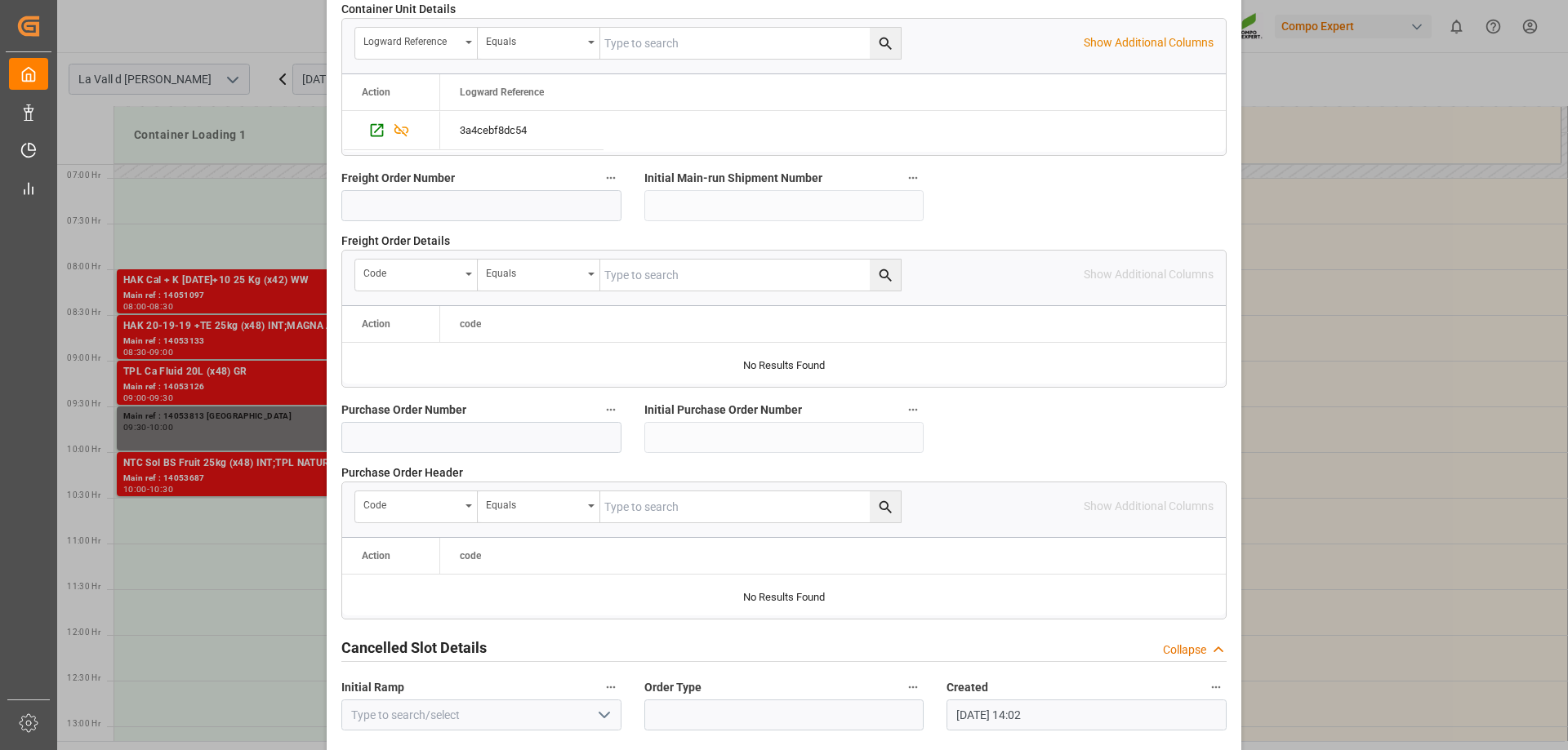
scroll to position [1515, 0]
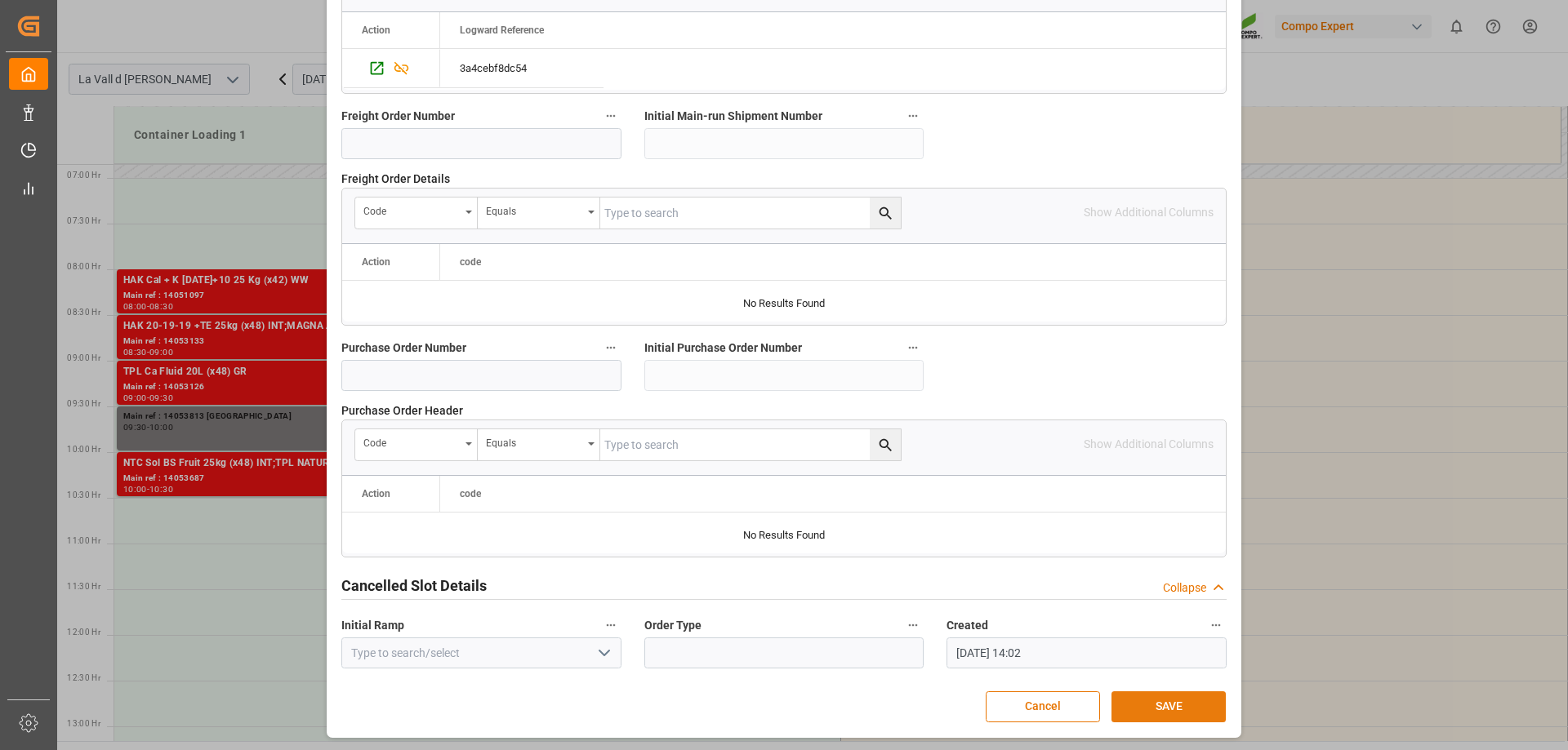
type input "22860"
click at [1149, 705] on button "SAVE" at bounding box center [1169, 707] width 115 height 31
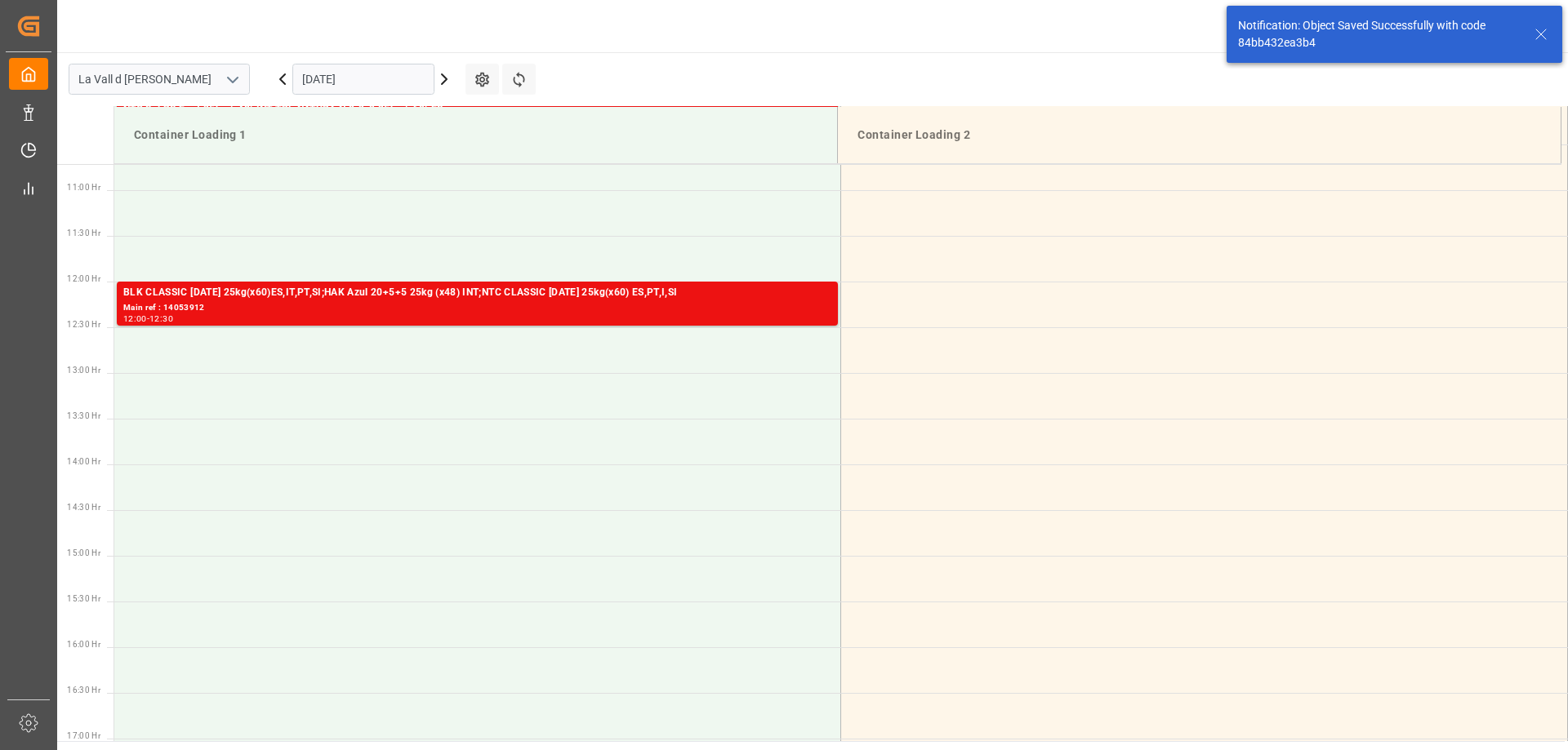
scroll to position [995, 0]
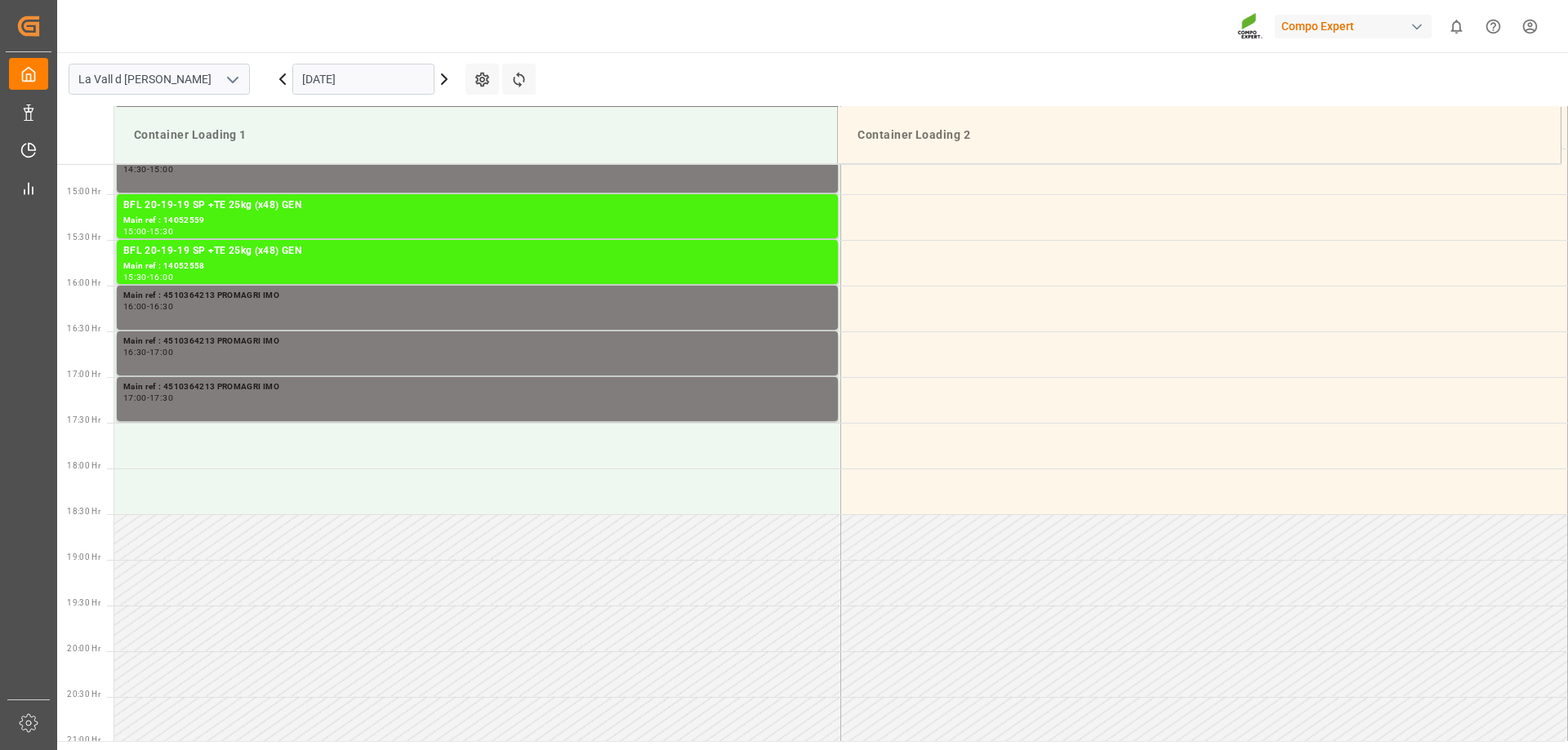
scroll to position [1361, 0]
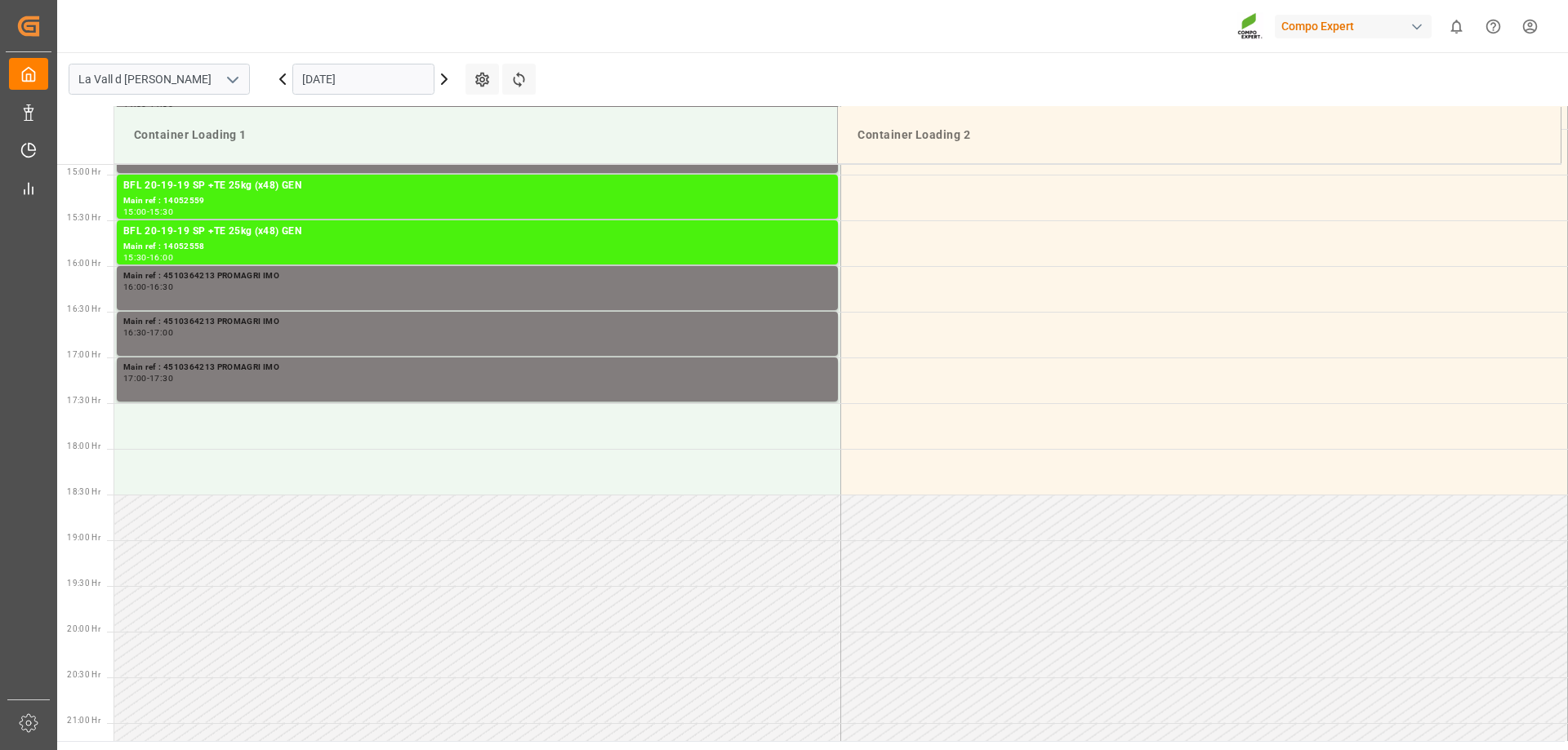
click at [444, 80] on icon at bounding box center [444, 79] width 20 height 20
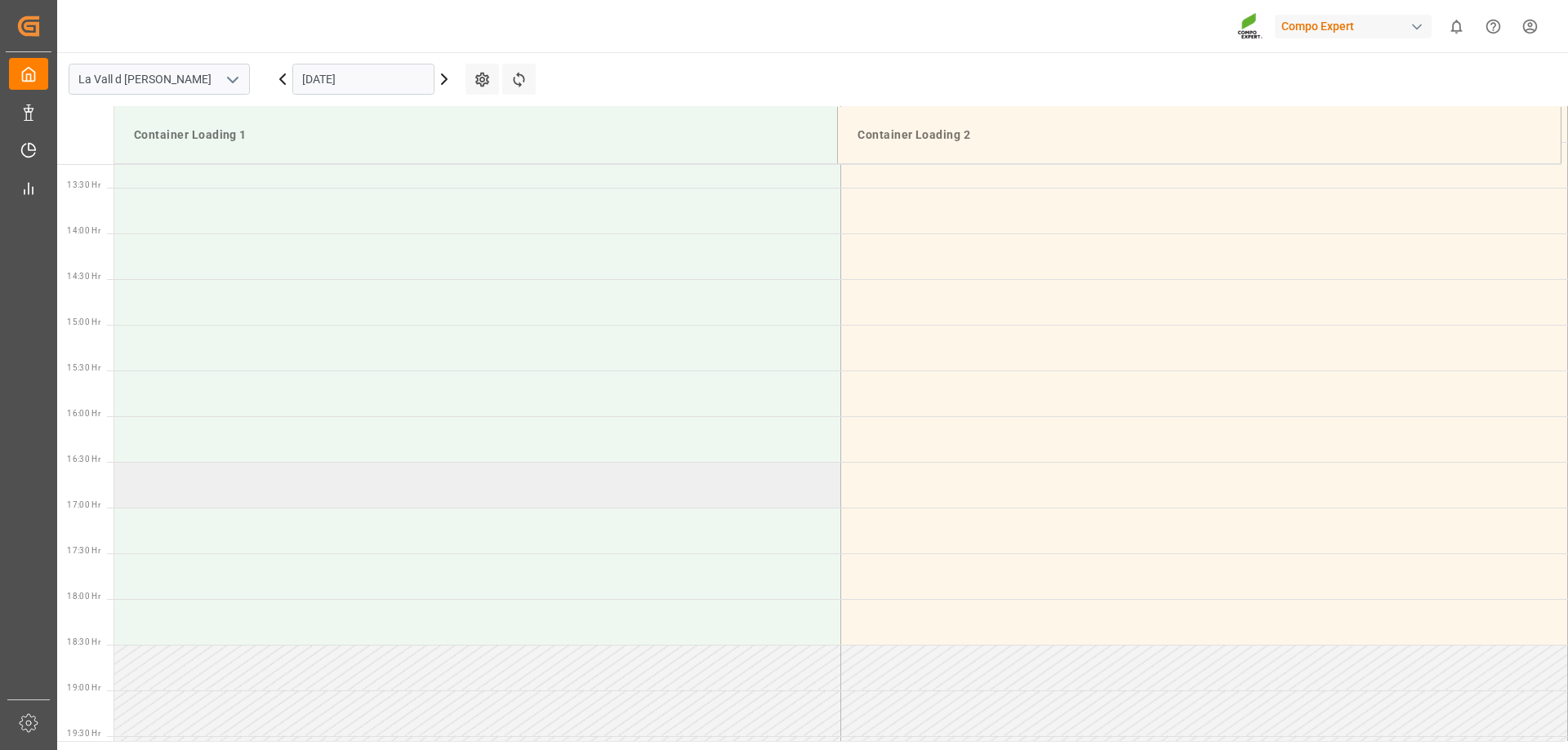
scroll to position [1035, 0]
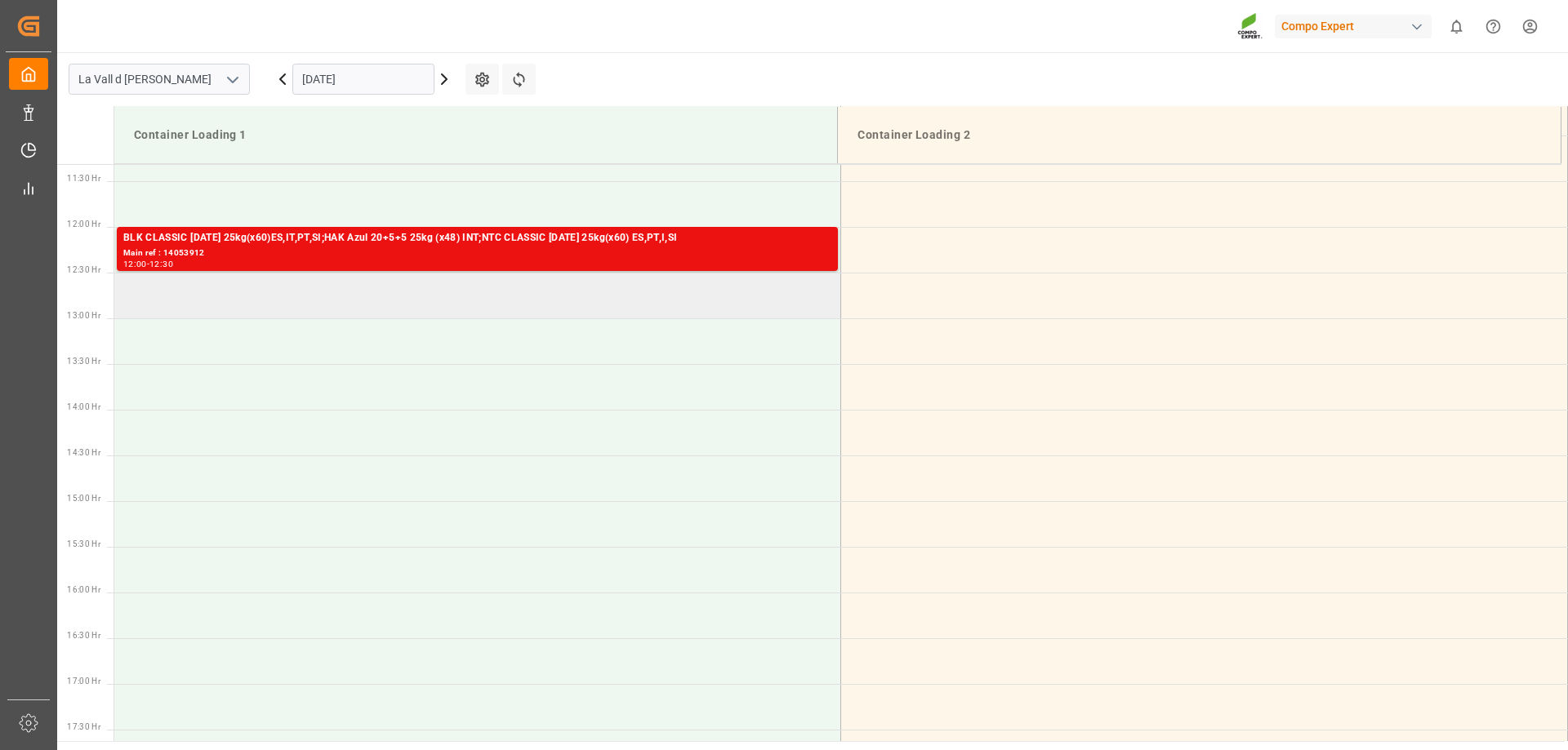
click at [195, 289] on td at bounding box center [478, 295] width 727 height 45
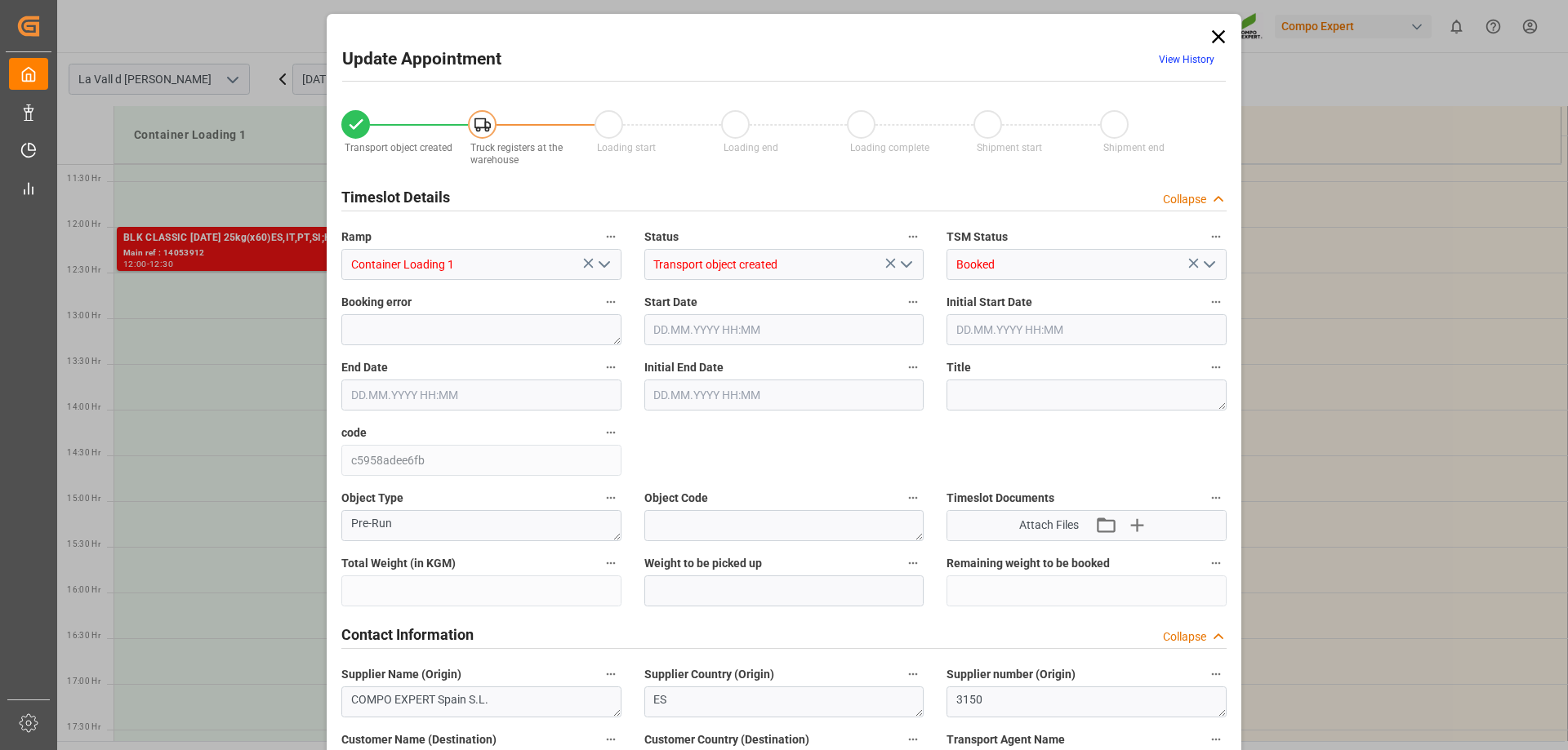
type input "23638.2"
type input "37"
type input "16.10.2025 12:30"
type input "16.10.2025 13:00"
type input "[DATE] 15:20"
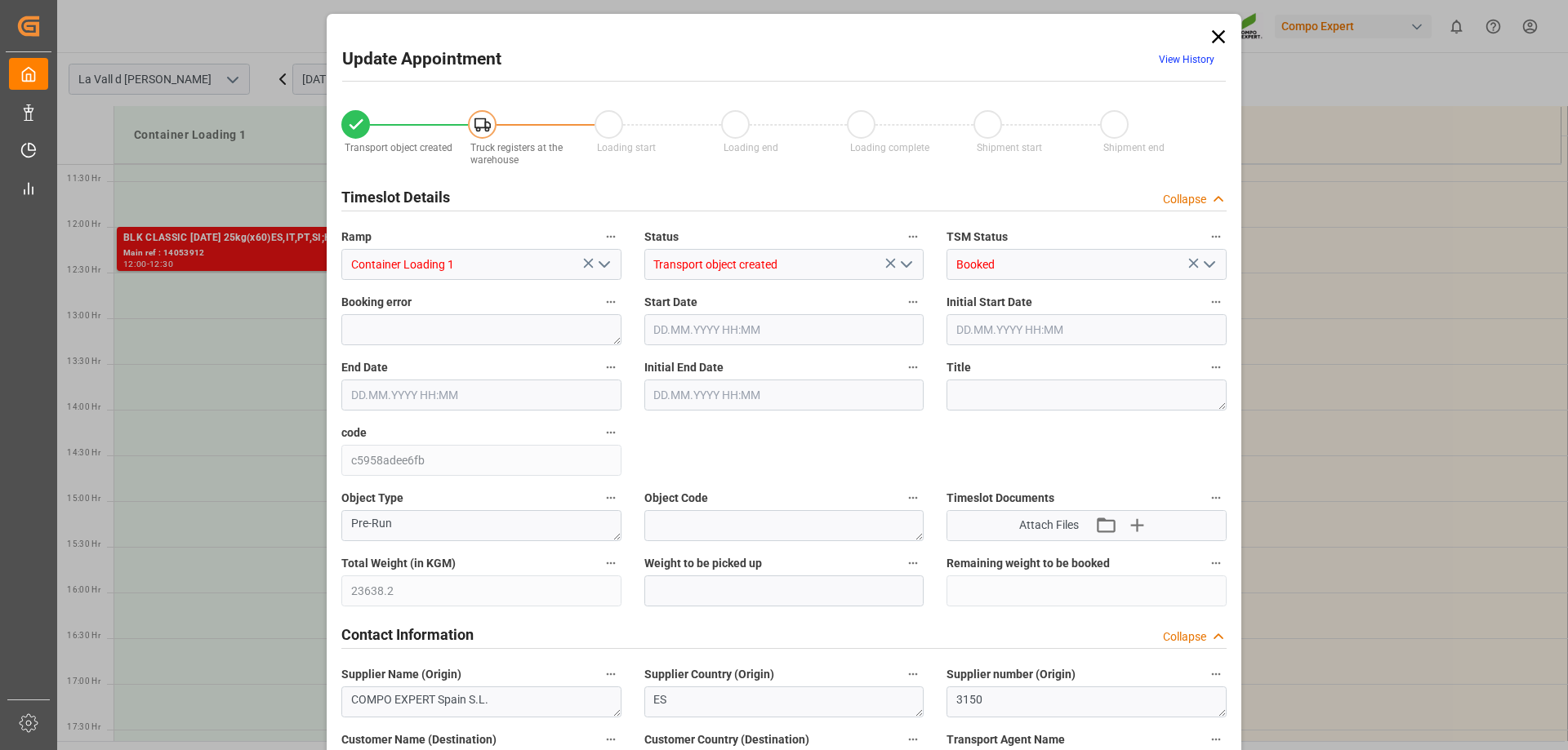
type input "15.10.2025 14:03"
click at [680, 585] on input "text" at bounding box center [784, 591] width 280 height 31
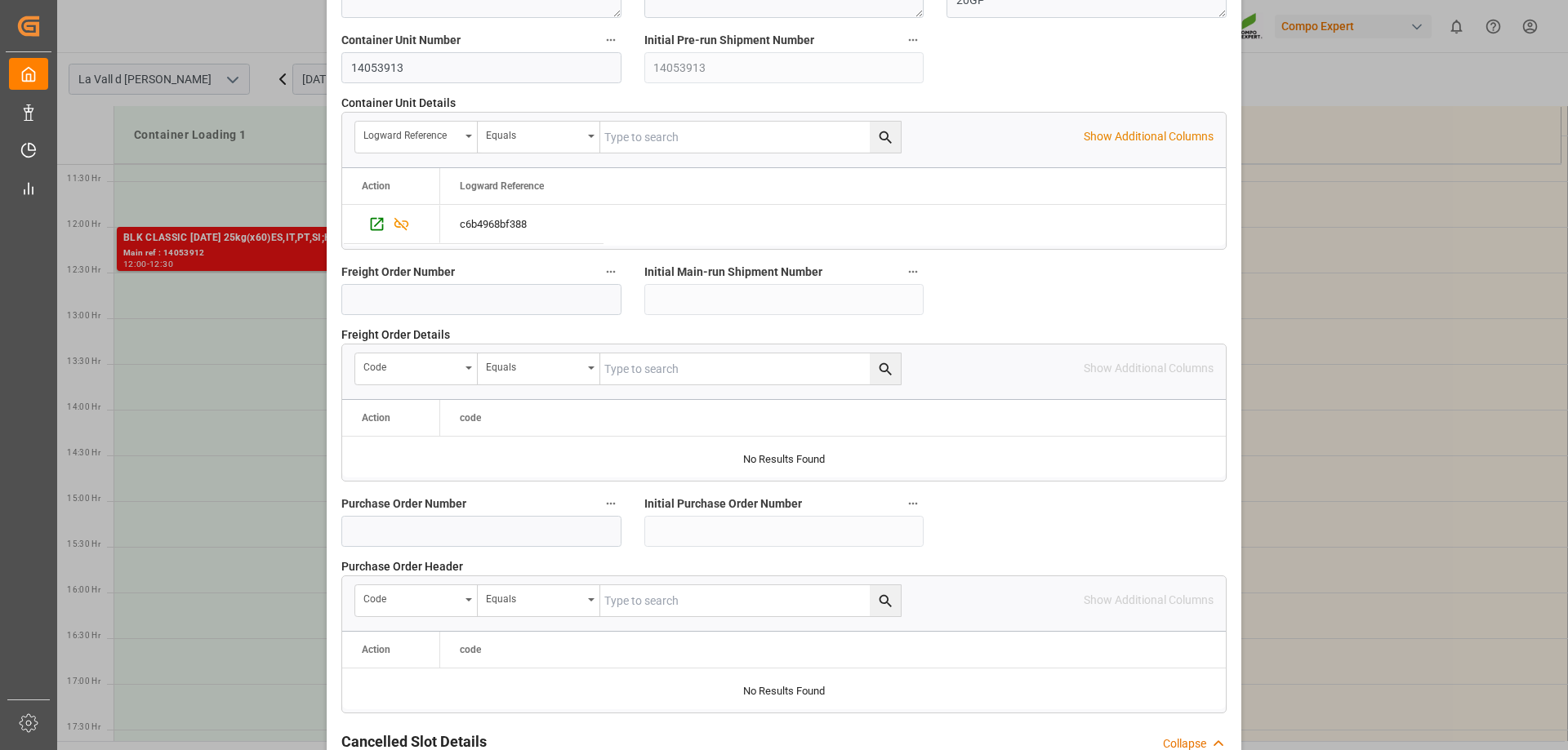
scroll to position [1515, 0]
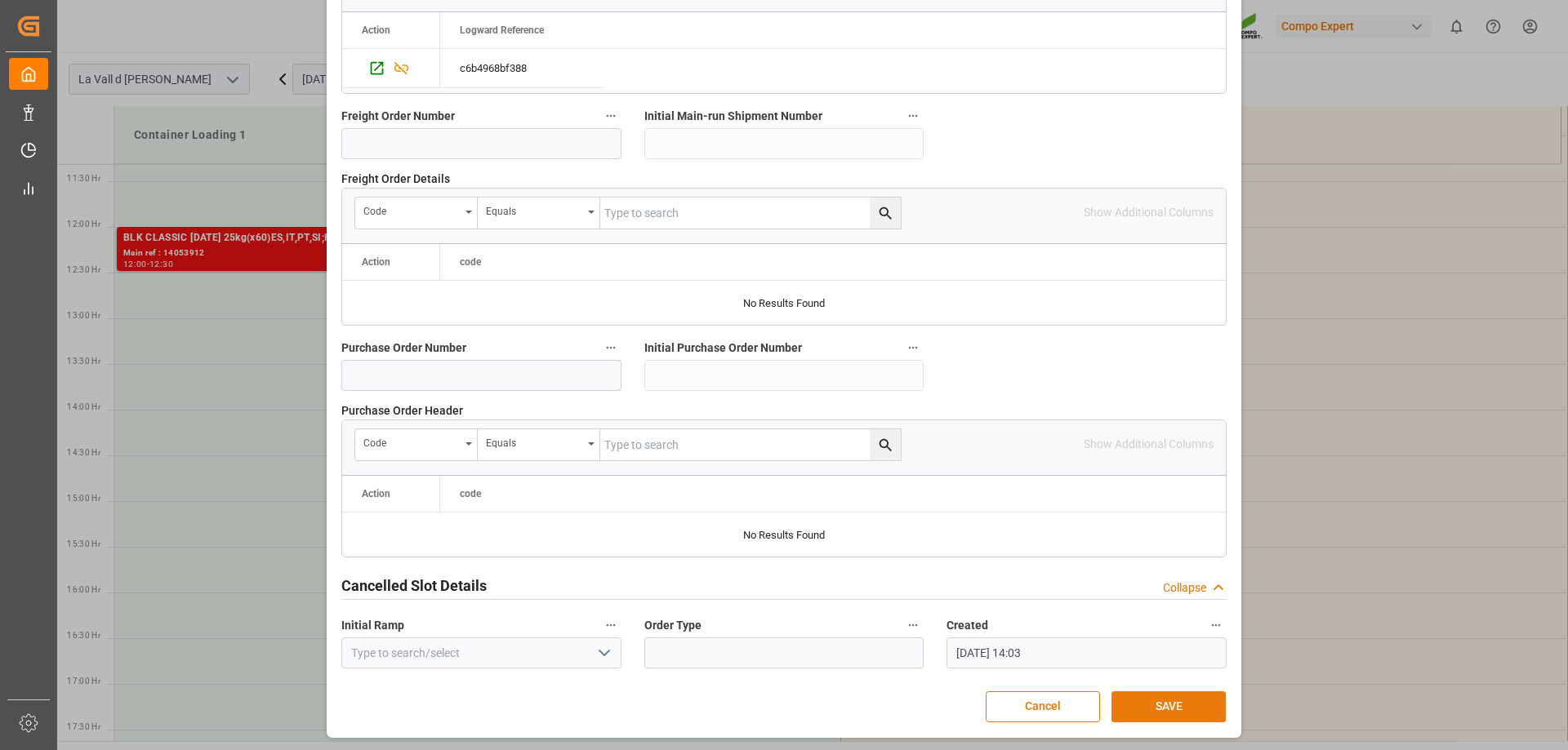
type input "23638.2"
click at [1163, 712] on button "SAVE" at bounding box center [1169, 707] width 115 height 31
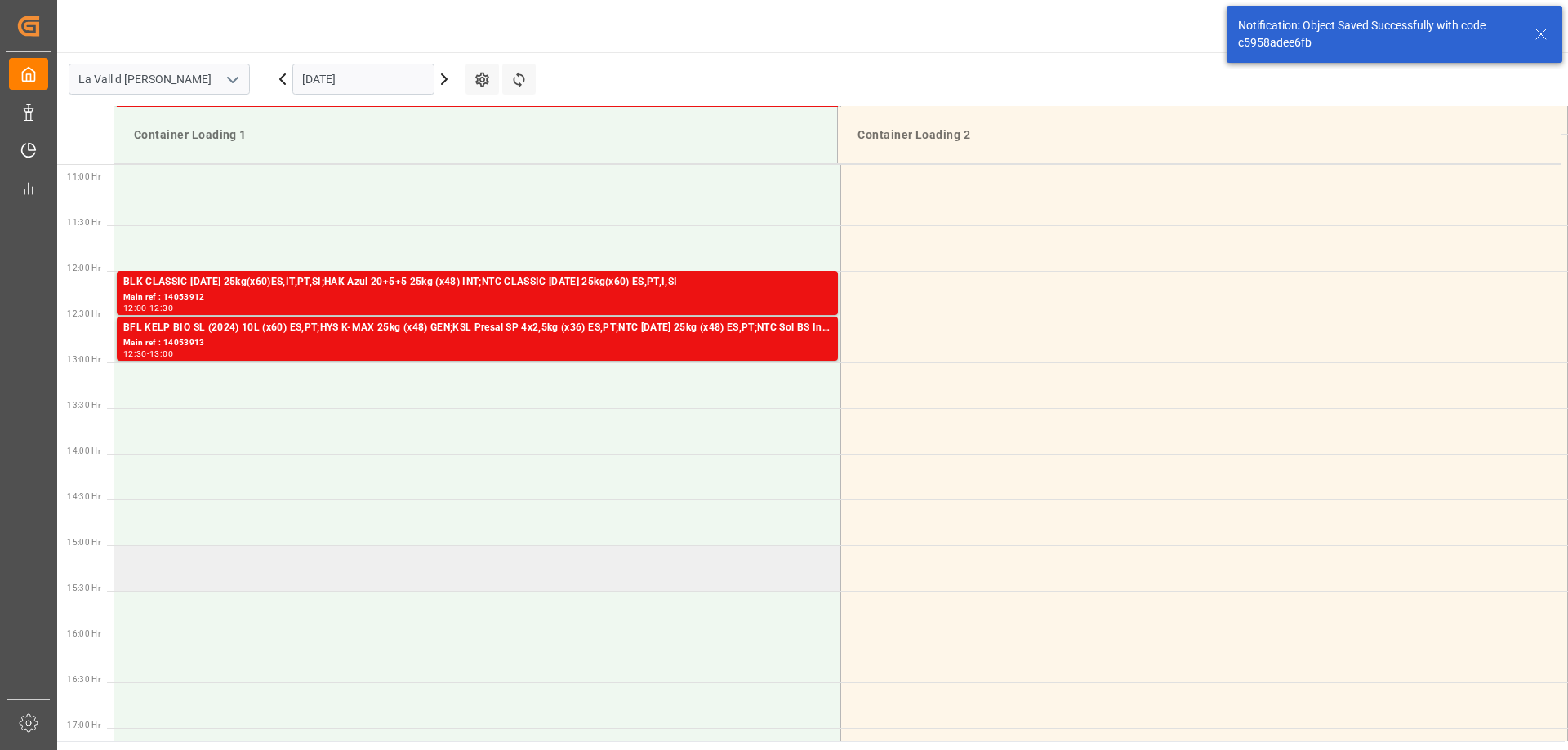
scroll to position [995, 0]
